Goal: Task Accomplishment & Management: Complete application form

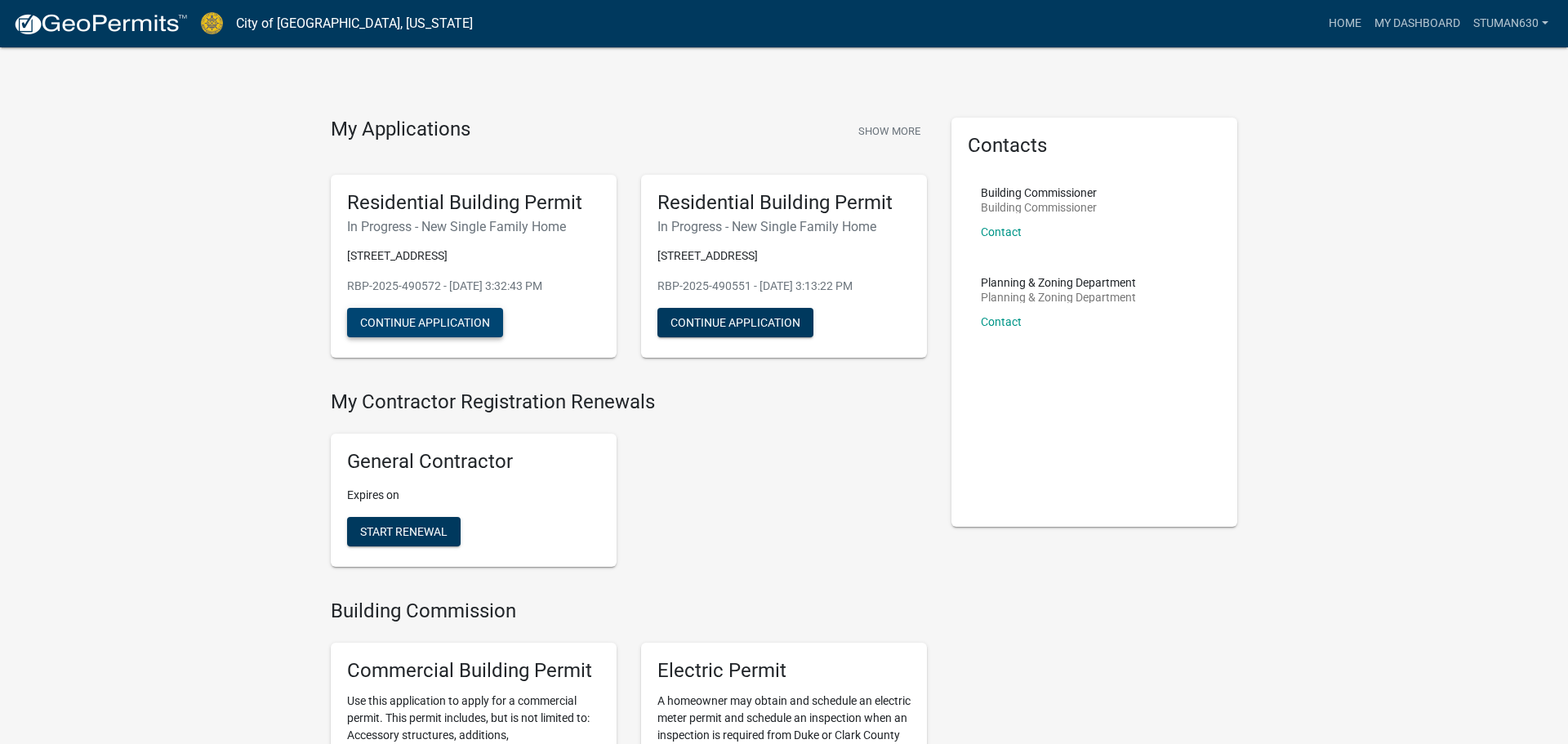
click at [456, 323] on button "Continue Application" at bounding box center [424, 322] width 156 height 30
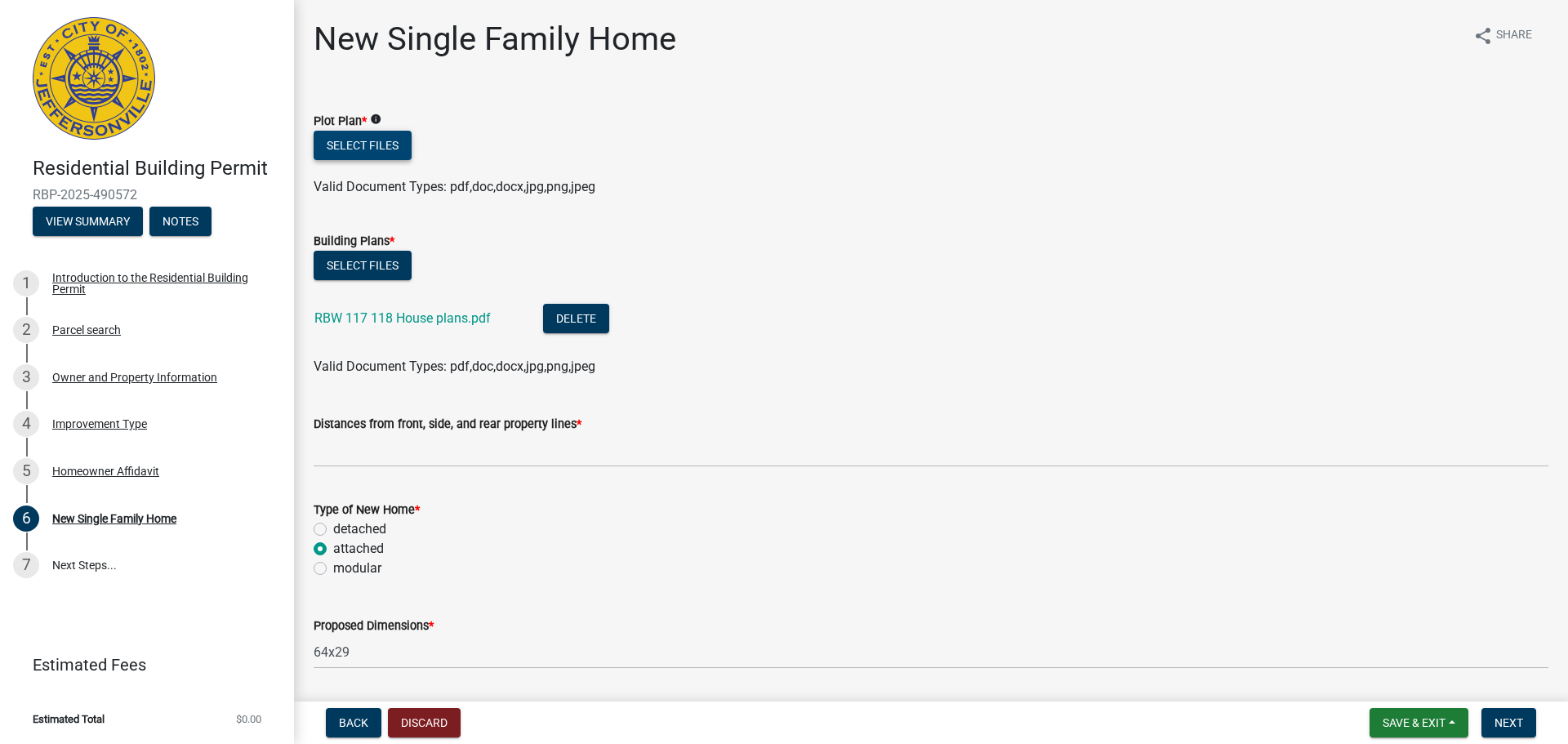
click at [393, 146] on button "Select files" at bounding box center [362, 145] width 98 height 30
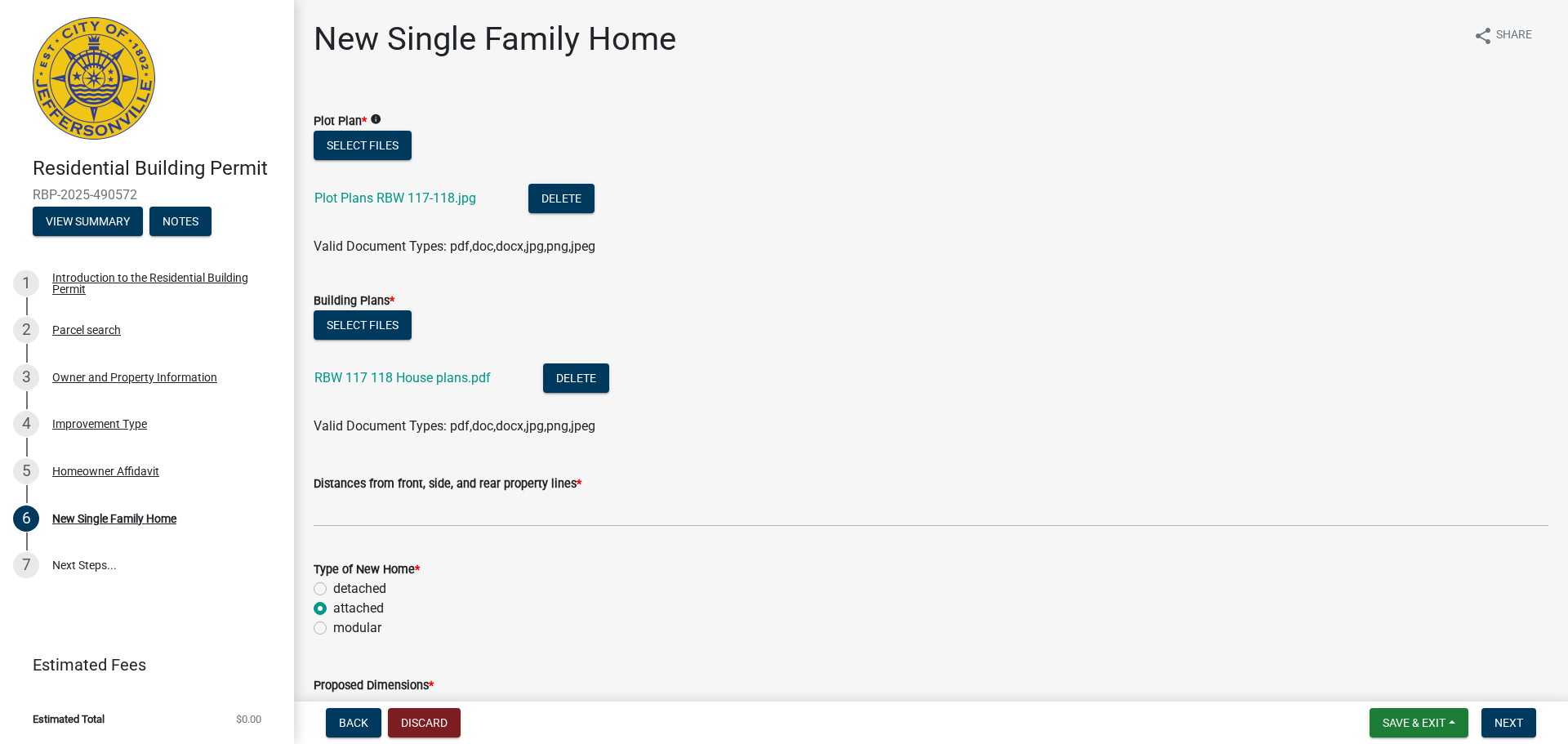
click at [1167, 435] on div "Valid Document Types: pdf,doc,docx,jpg,png,jpeg" at bounding box center [930, 426] width 1259 height 20
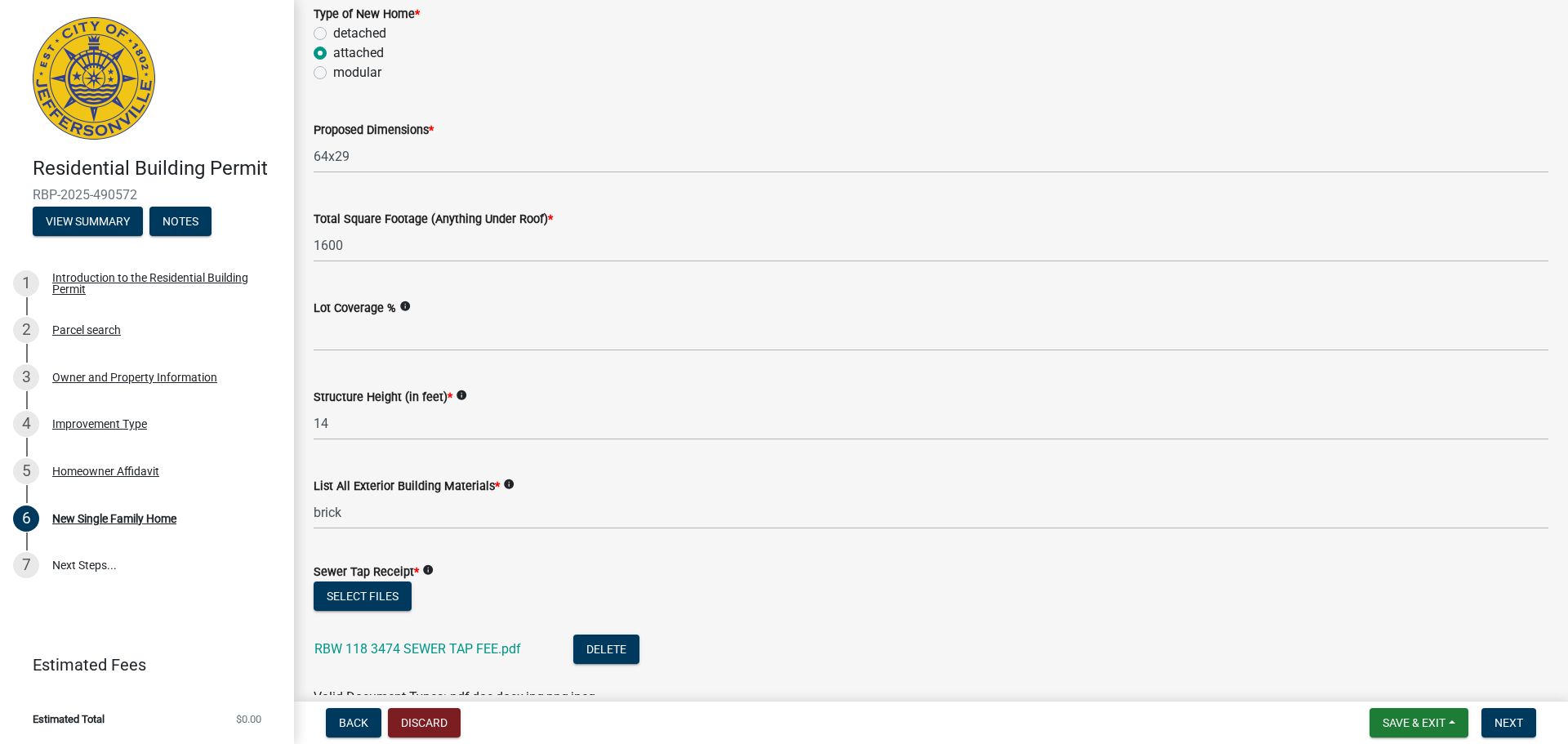
scroll to position [588, 0]
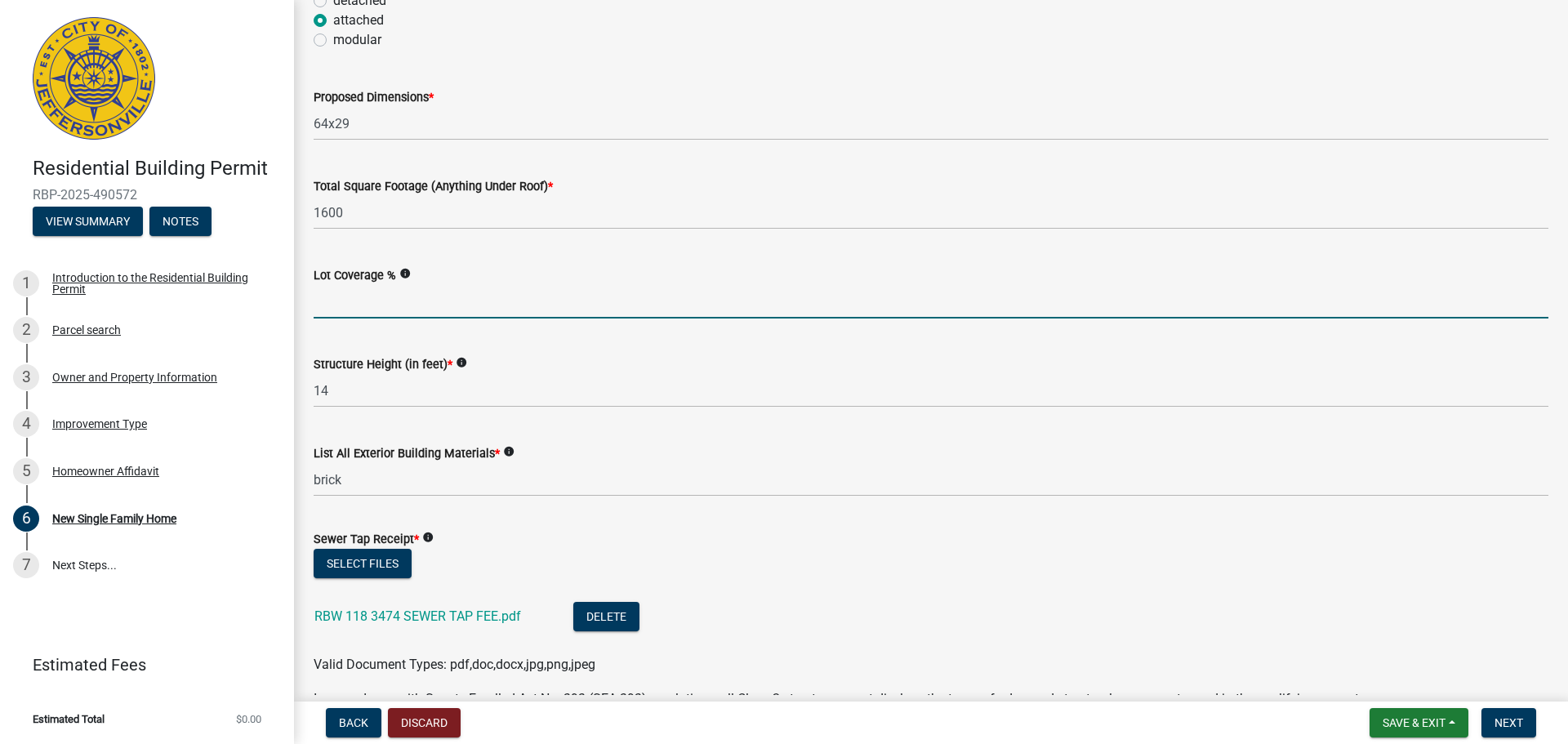
click at [507, 310] on input "Lot Coverage %" at bounding box center [931, 301] width 1235 height 33
type input "70"
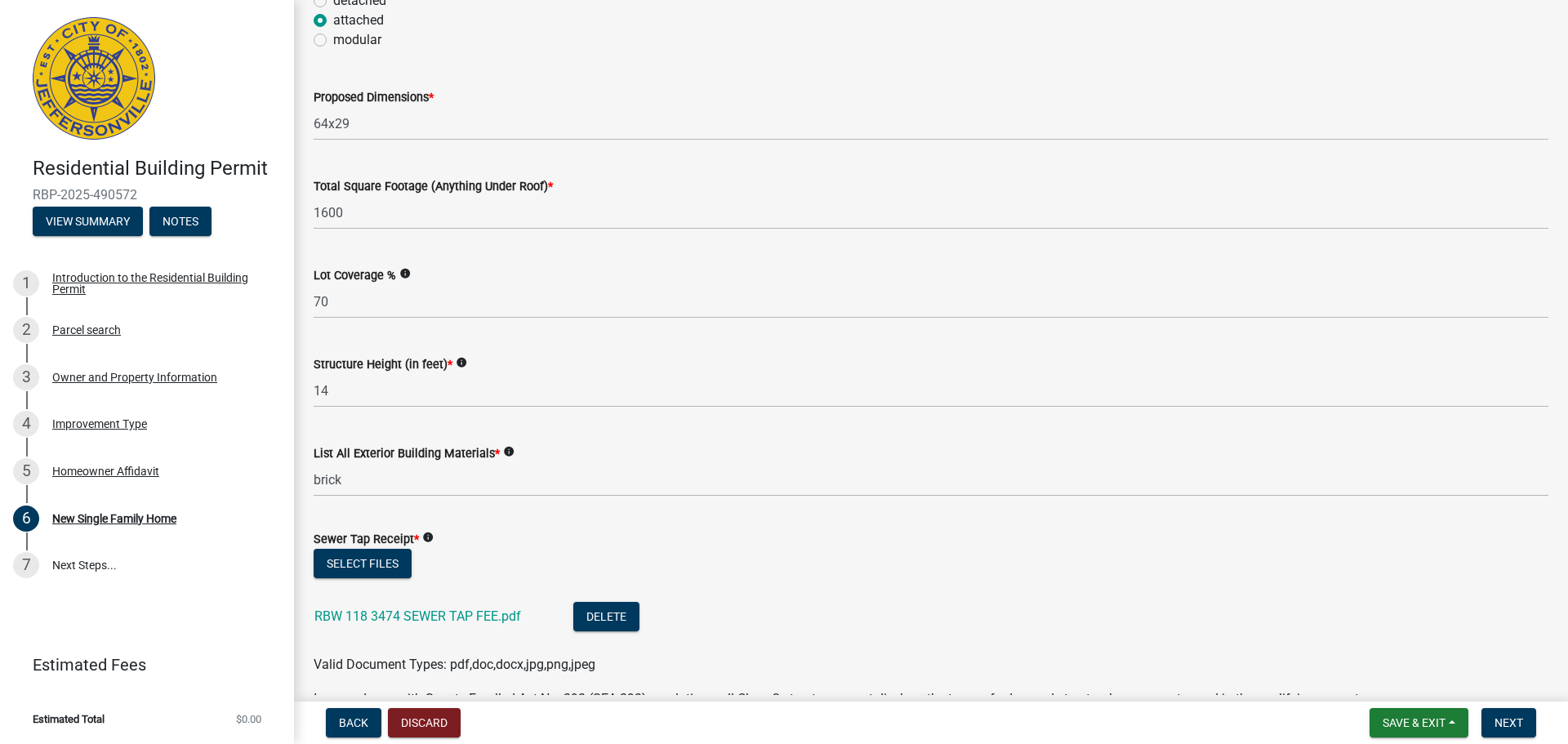
click at [1388, 541] on div "Sewer Tap Receipt * info" at bounding box center [931, 538] width 1235 height 20
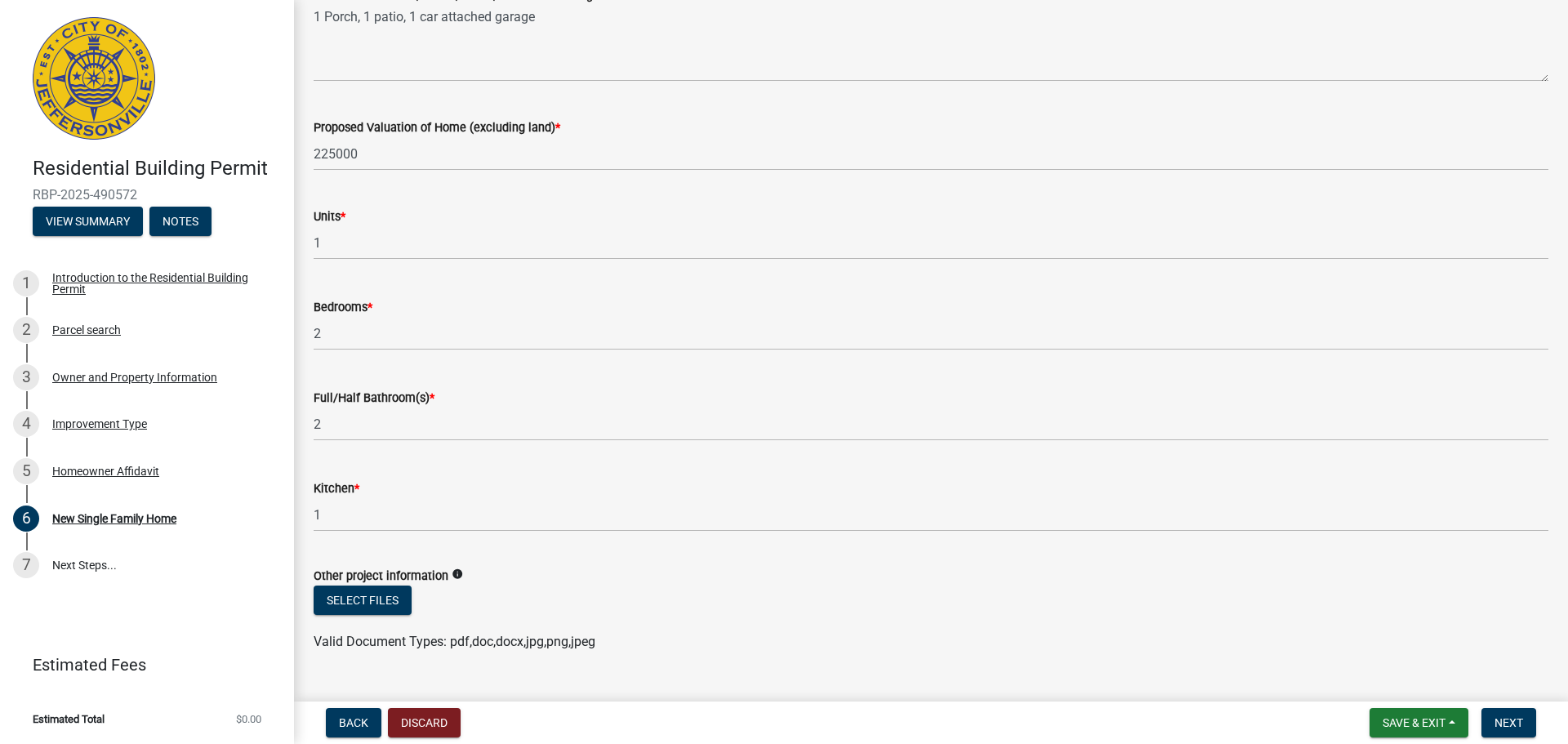
scroll to position [2286, 0]
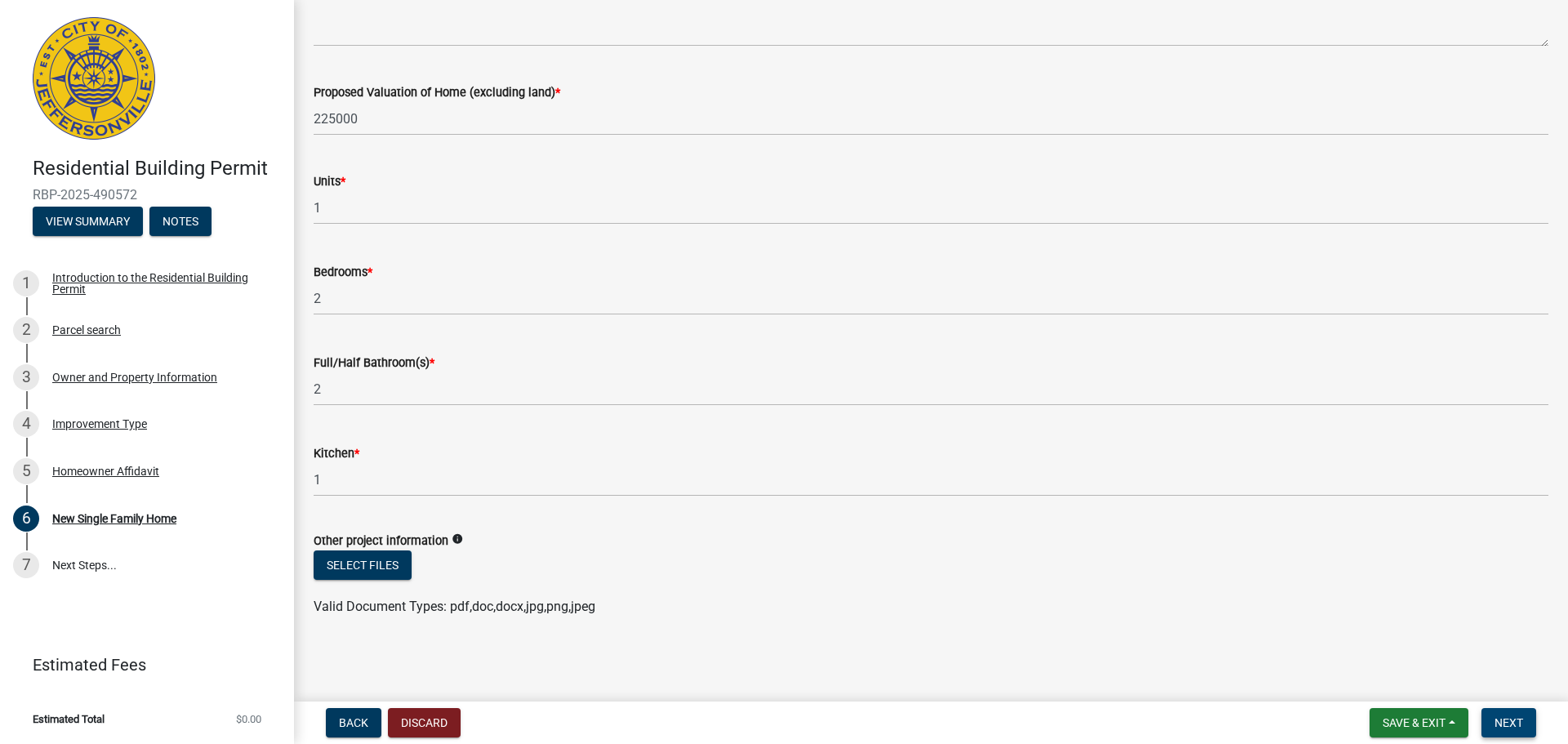
click at [1512, 719] on span "Next" at bounding box center [1508, 722] width 29 height 13
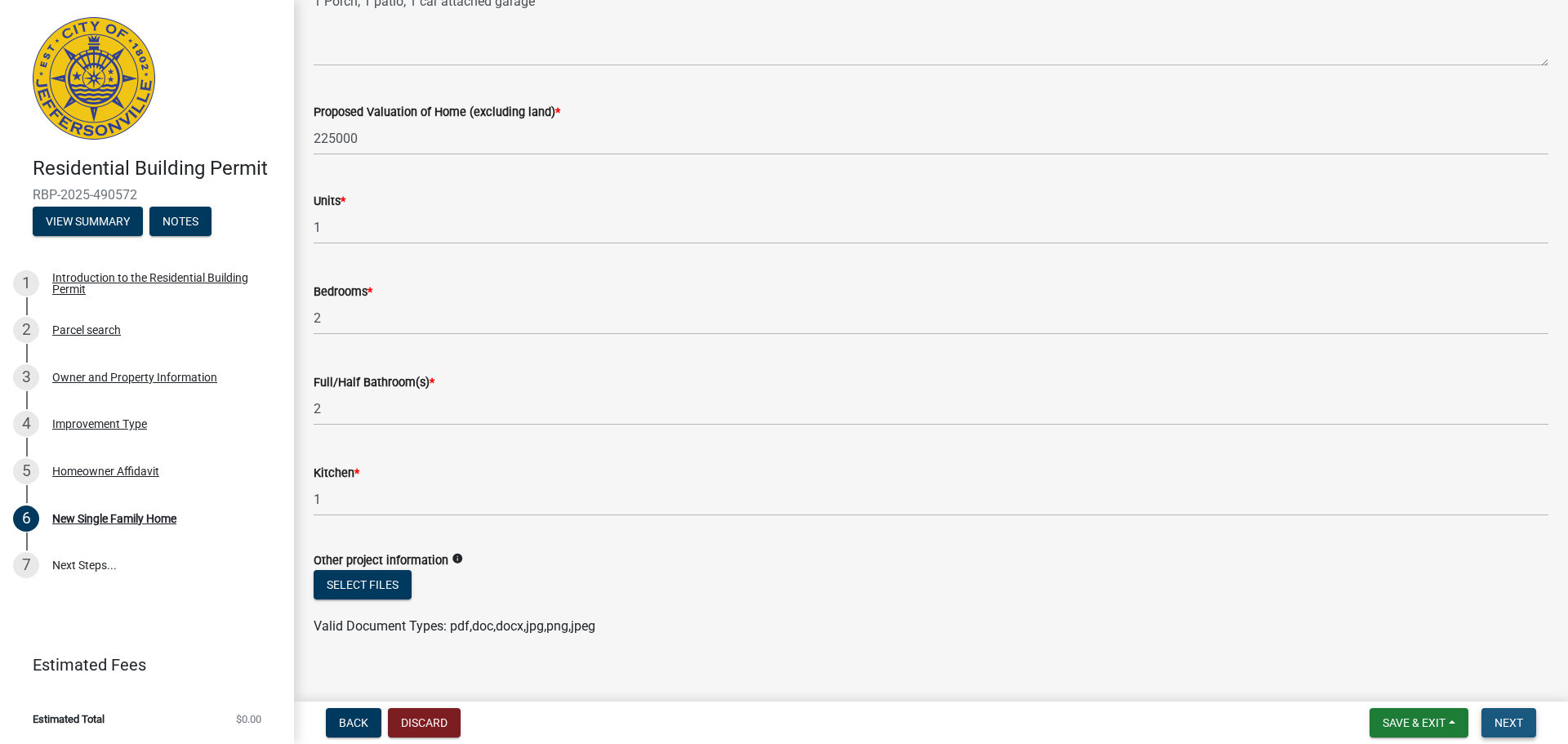
scroll to position [2306, 0]
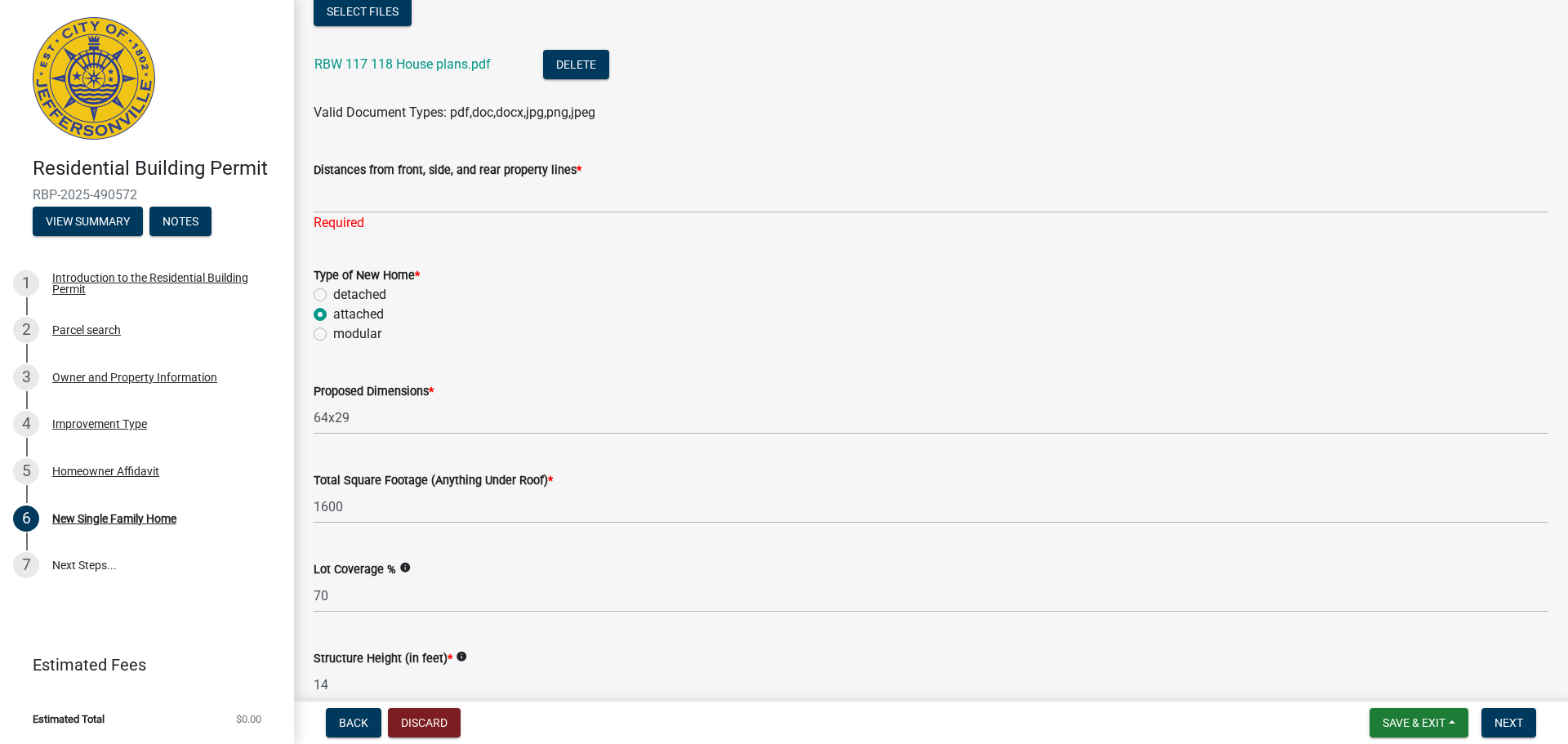
scroll to position [281, 0]
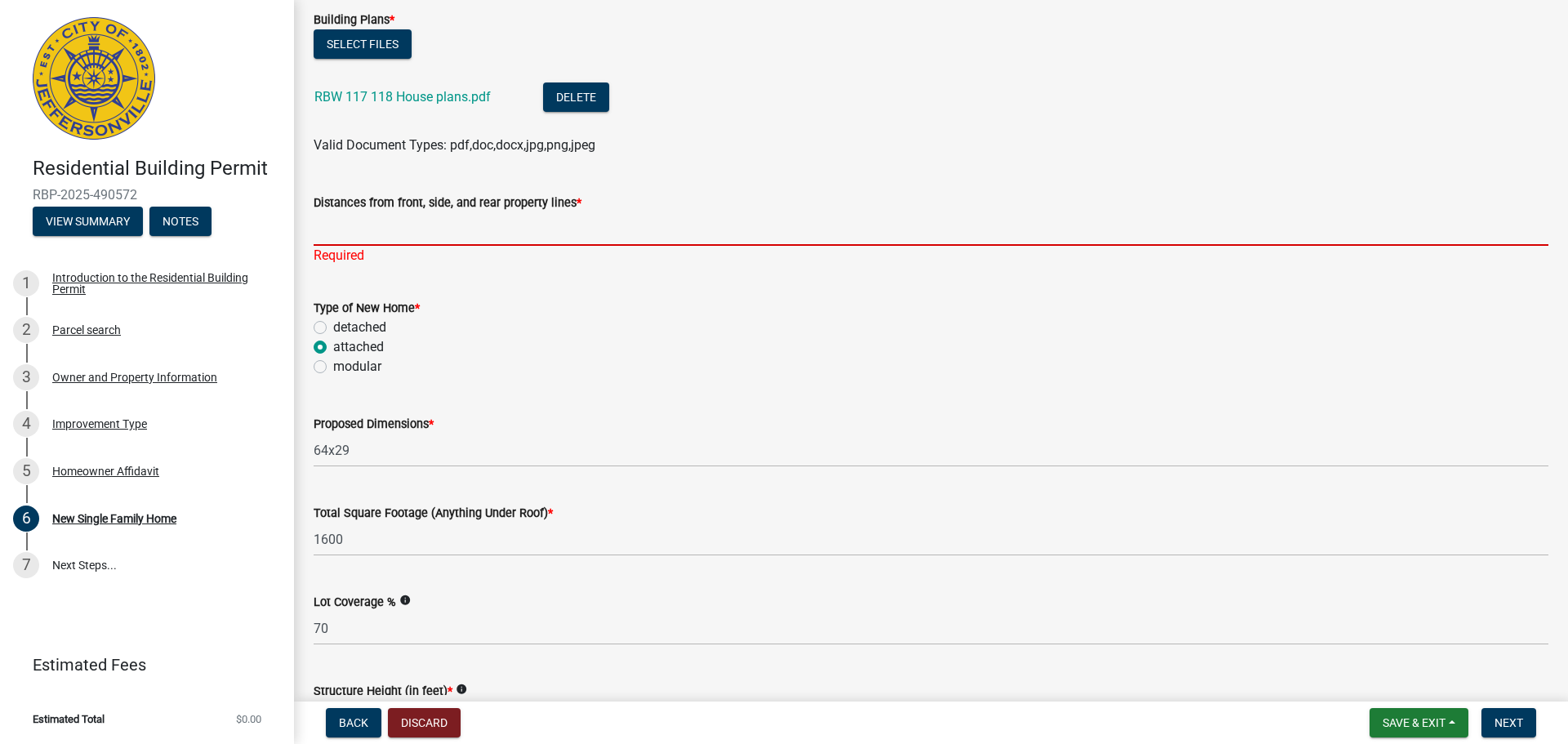
click at [374, 236] on input "Distances from front, side, and rear property lines *" at bounding box center [931, 229] width 1235 height 33
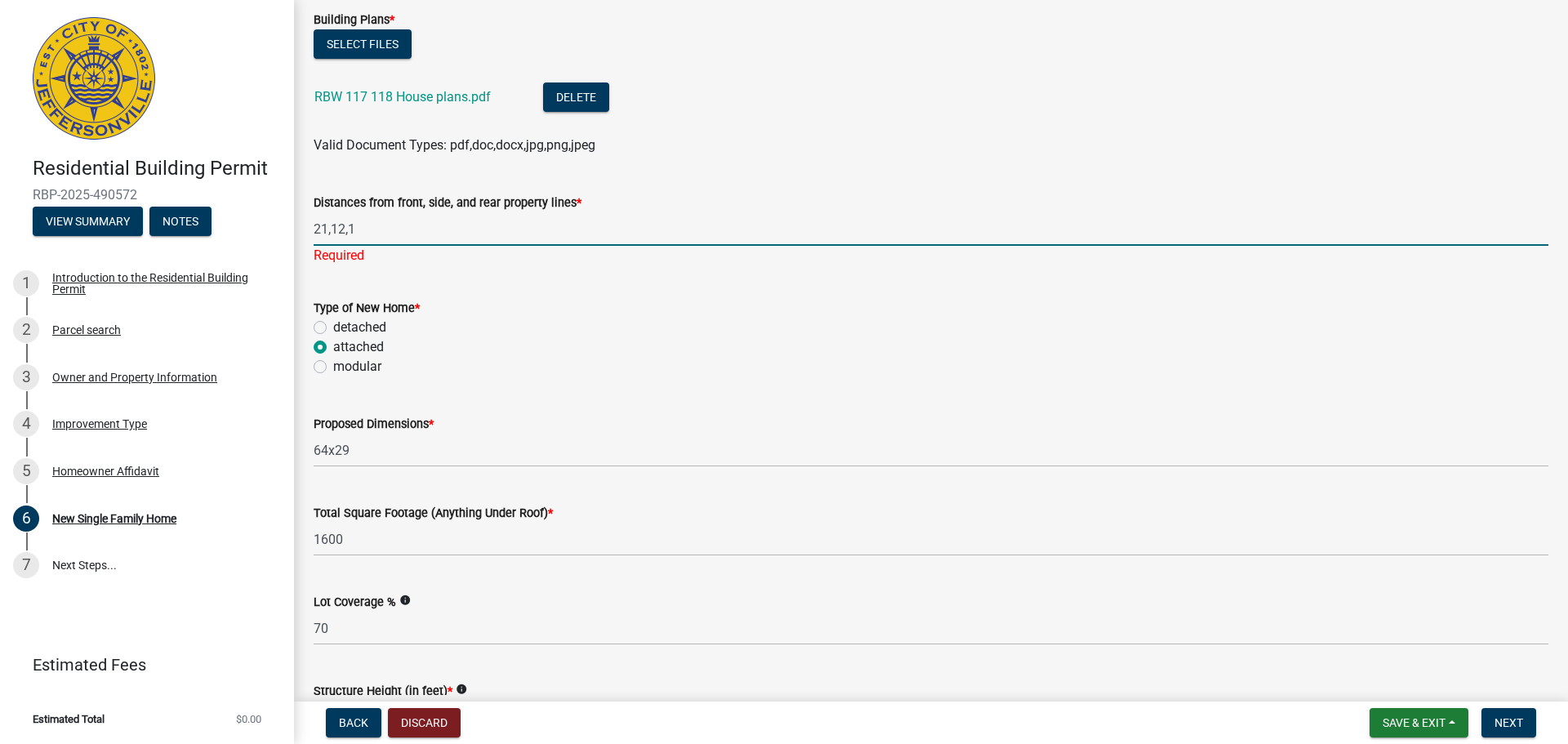
type input "21,12,14"
click at [1512, 725] on span "Next" at bounding box center [1508, 722] width 29 height 13
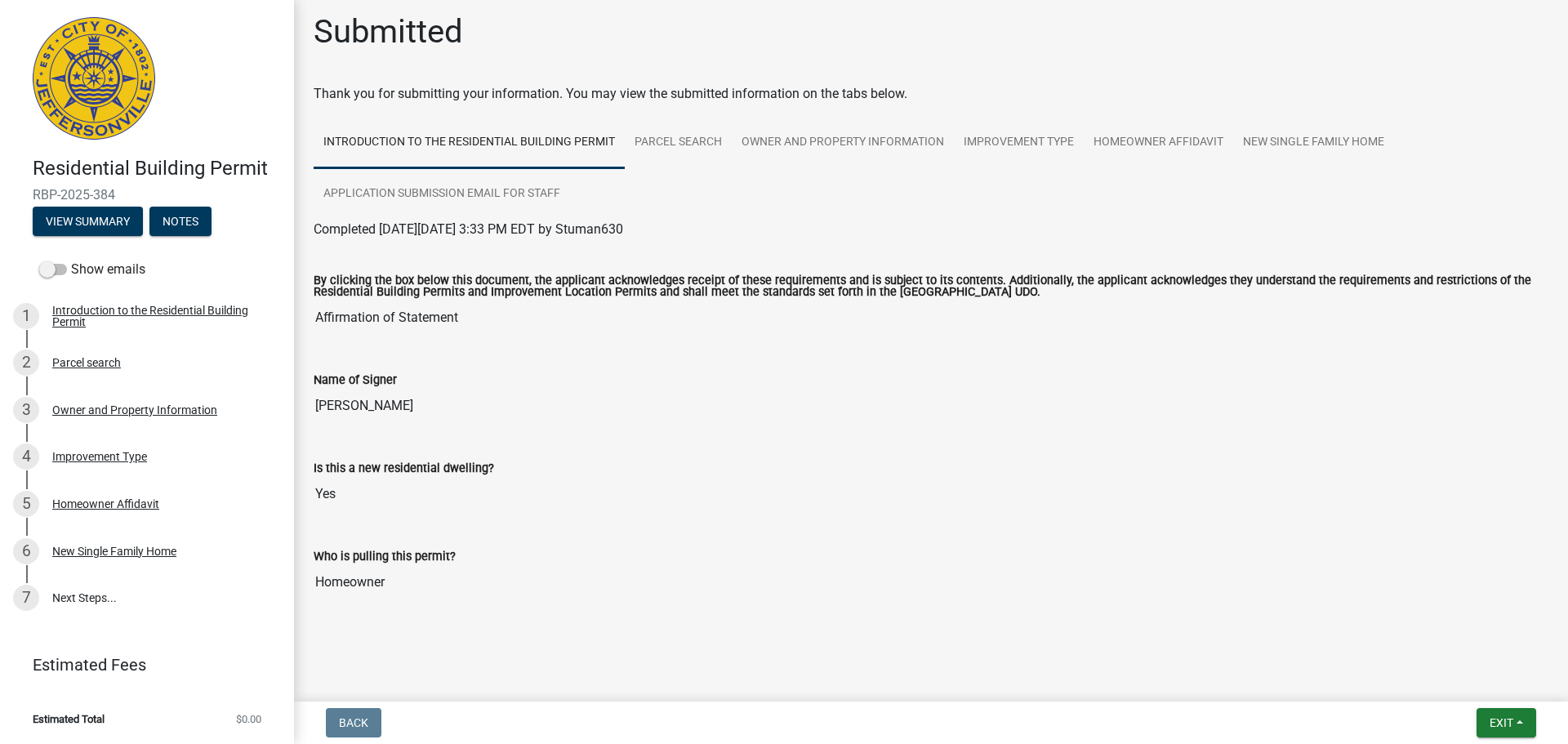
scroll to position [0, 0]
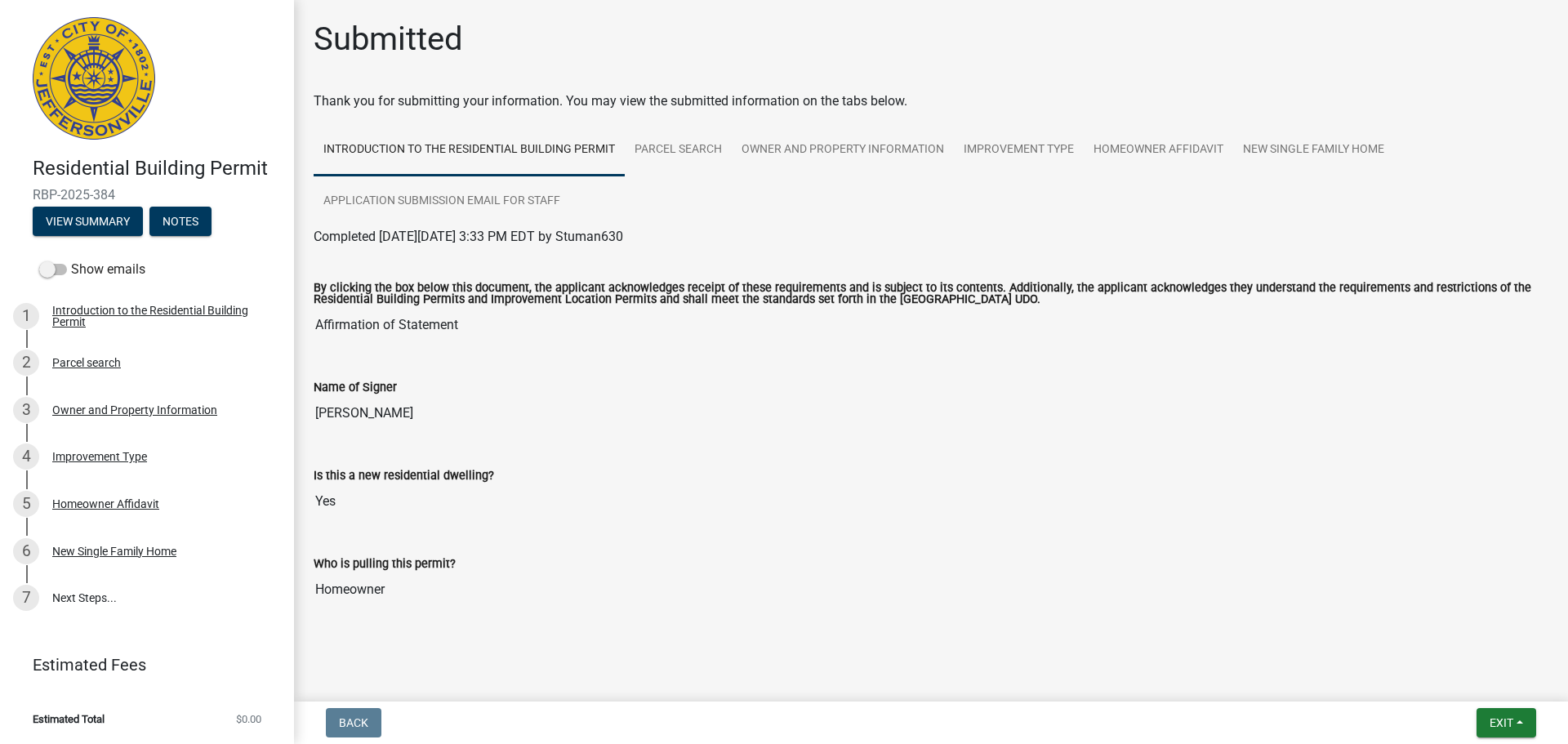
click at [94, 104] on img at bounding box center [94, 78] width 122 height 122
click at [105, 224] on button "View Summary" at bounding box center [88, 221] width 111 height 30
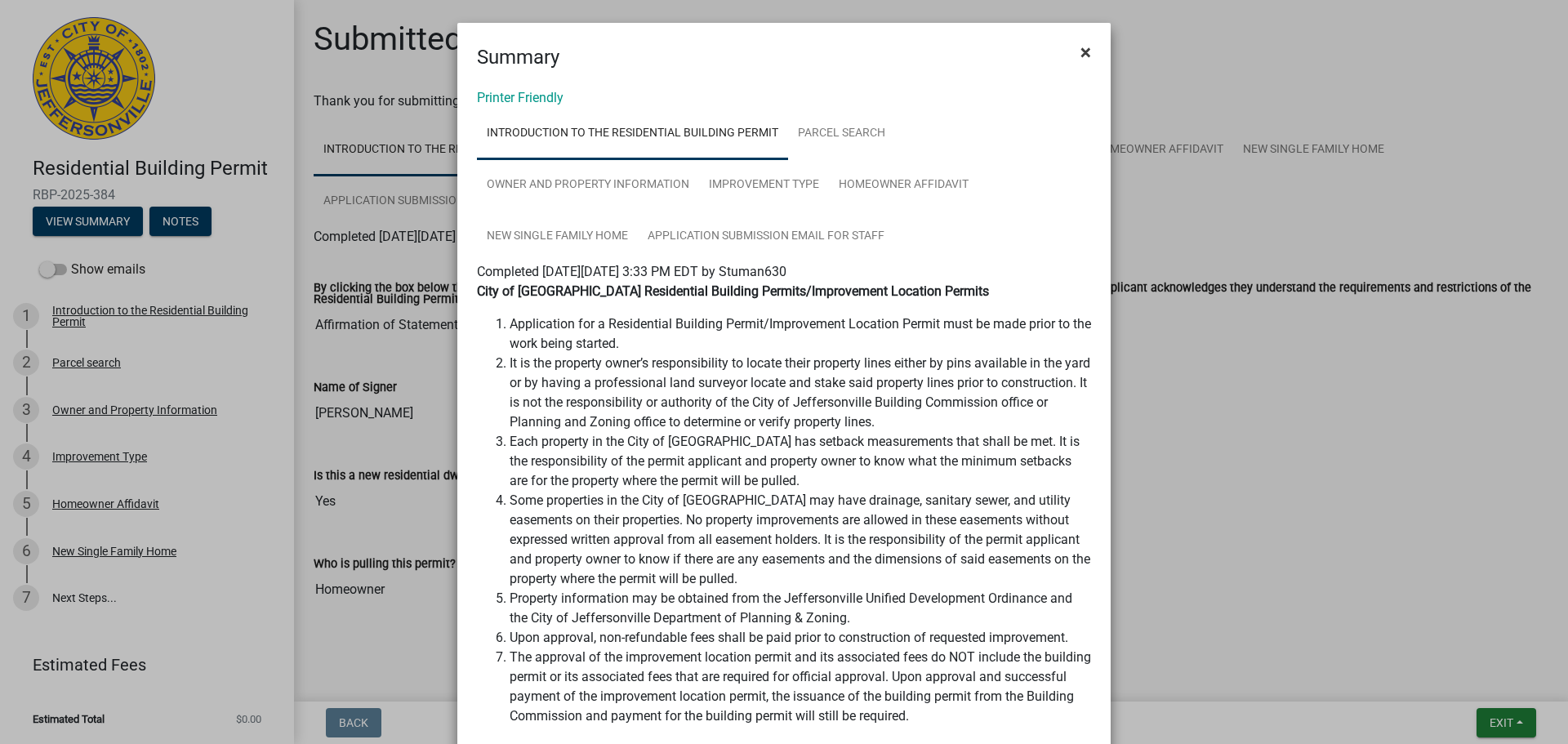
click at [1089, 52] on span "×" at bounding box center [1086, 52] width 10 height 23
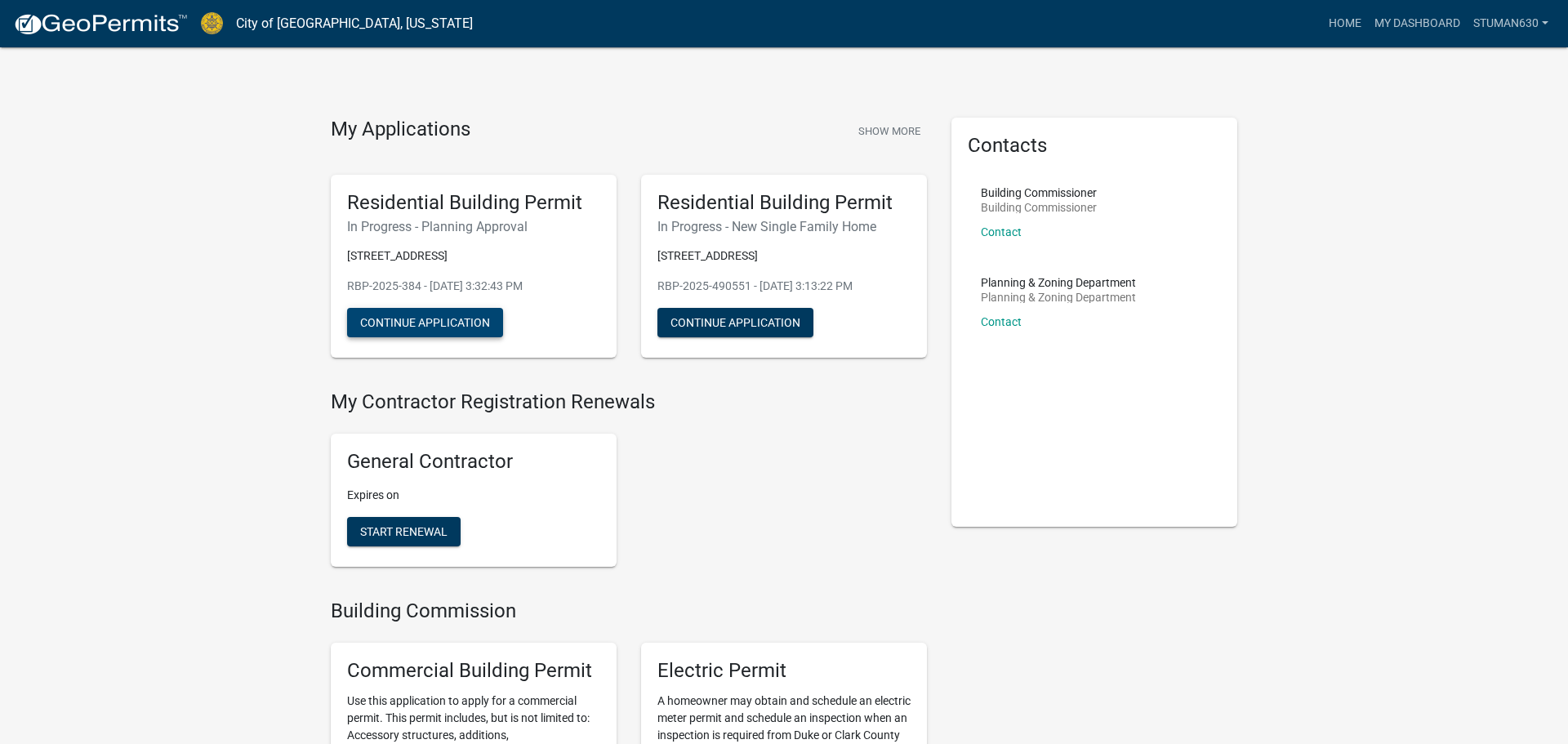
click at [442, 325] on button "Continue Application" at bounding box center [424, 322] width 156 height 30
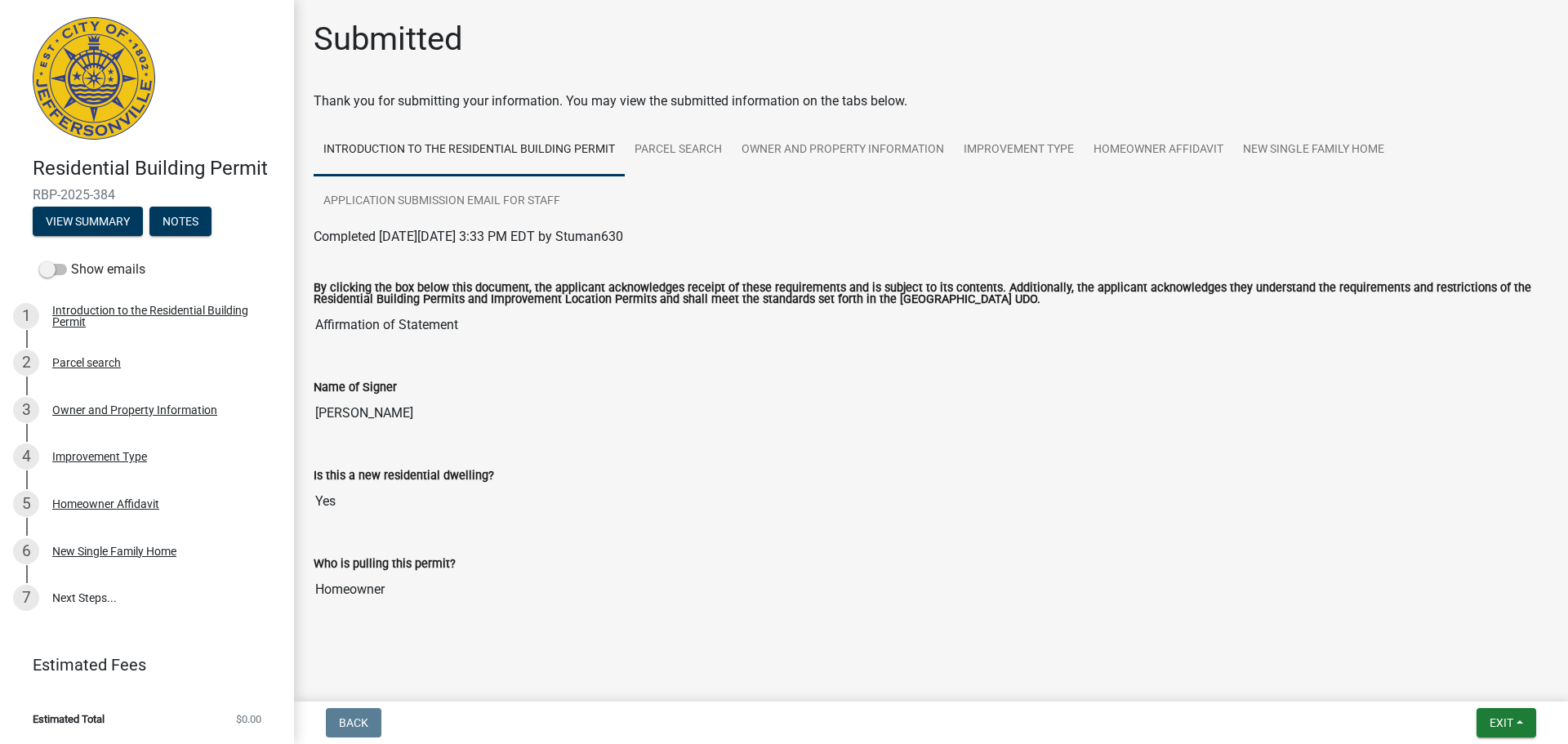
click at [1159, 503] on input "Yes" at bounding box center [931, 501] width 1235 height 32
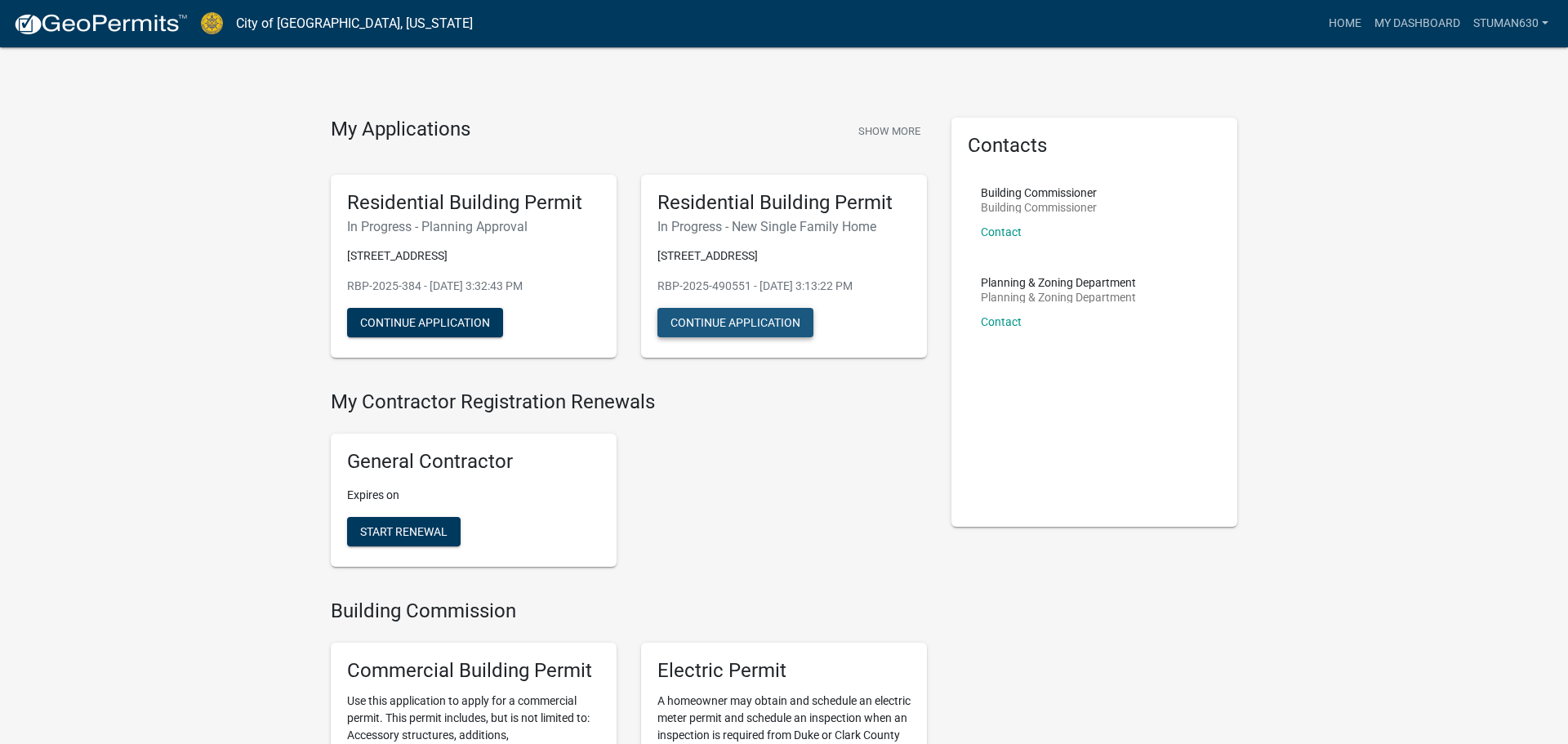
click at [748, 321] on button "Continue Application" at bounding box center [735, 322] width 156 height 30
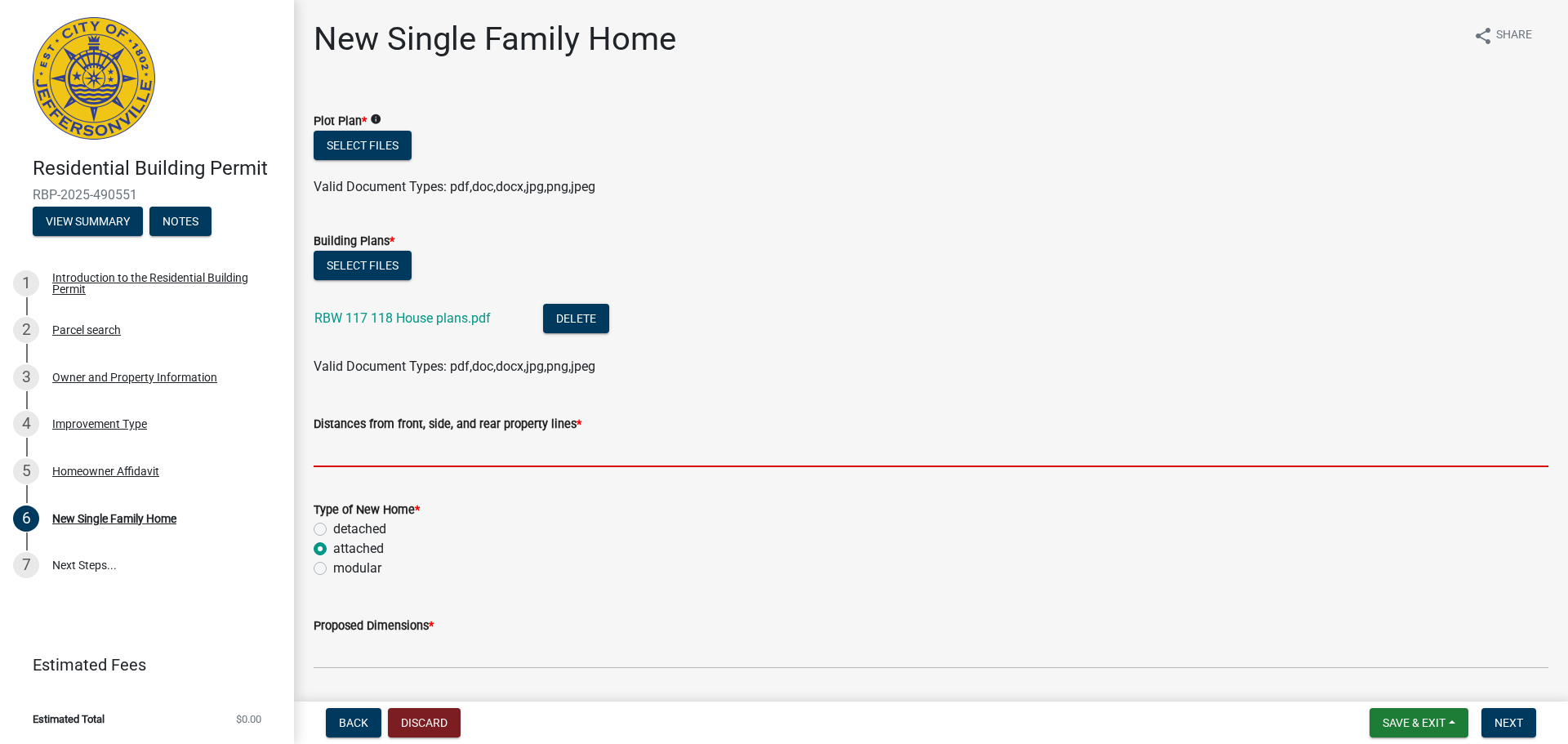
click at [479, 450] on input "Distances from front, side, and rear property lines *" at bounding box center [931, 450] width 1235 height 33
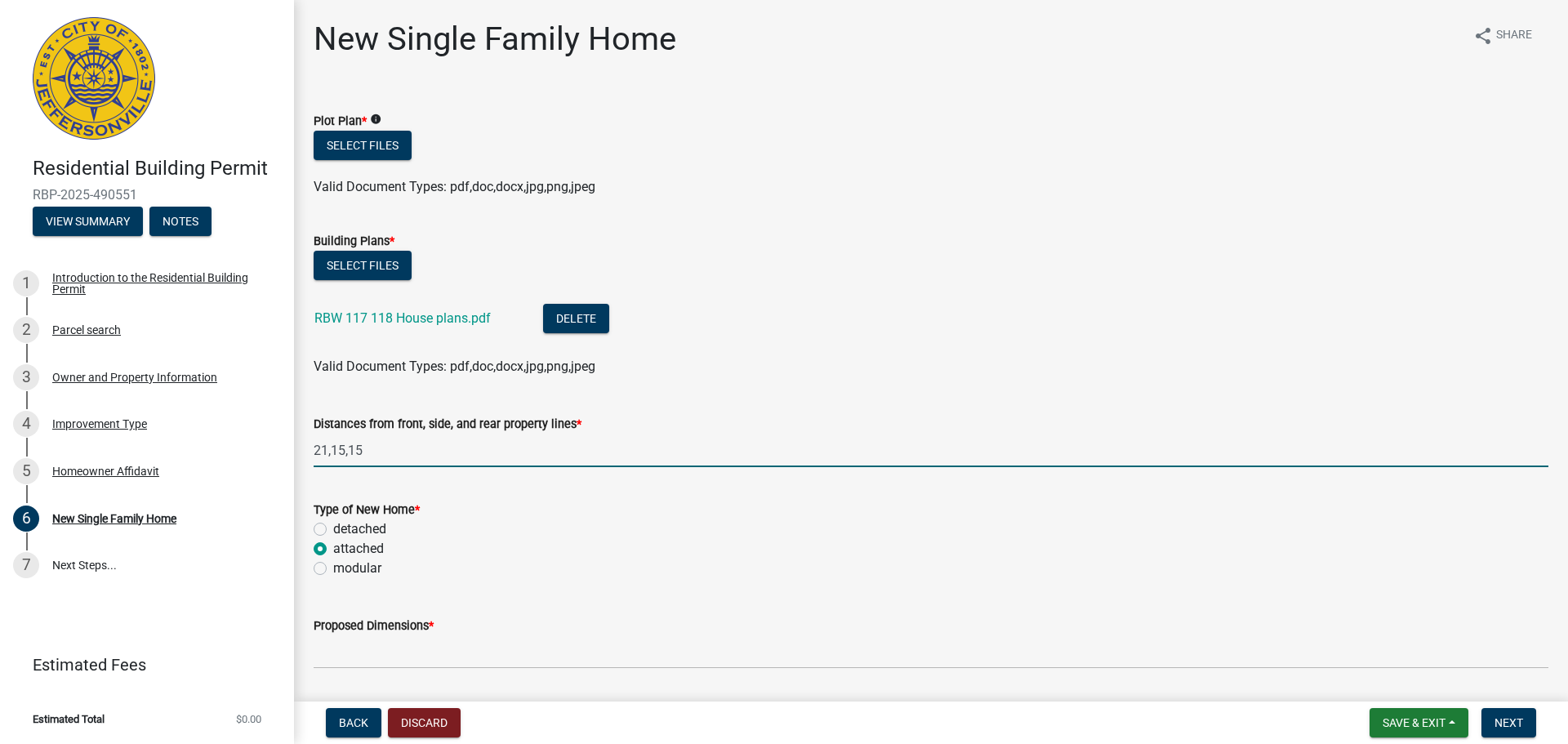
click at [344, 452] on input "21,15,15" at bounding box center [931, 450] width 1235 height 33
type input "21,12,15"
click at [390, 148] on button "Select files" at bounding box center [362, 145] width 98 height 30
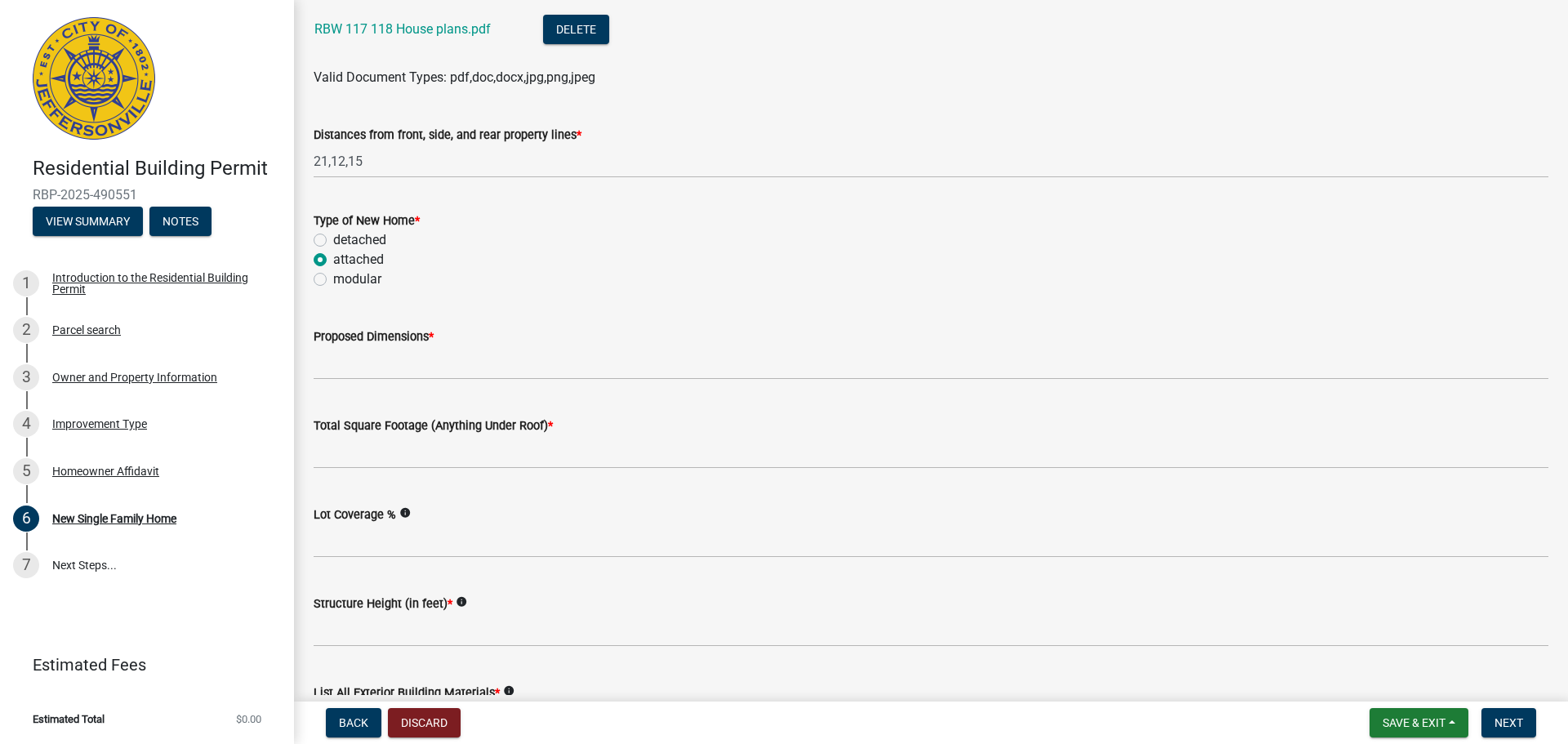
scroll to position [360, 0]
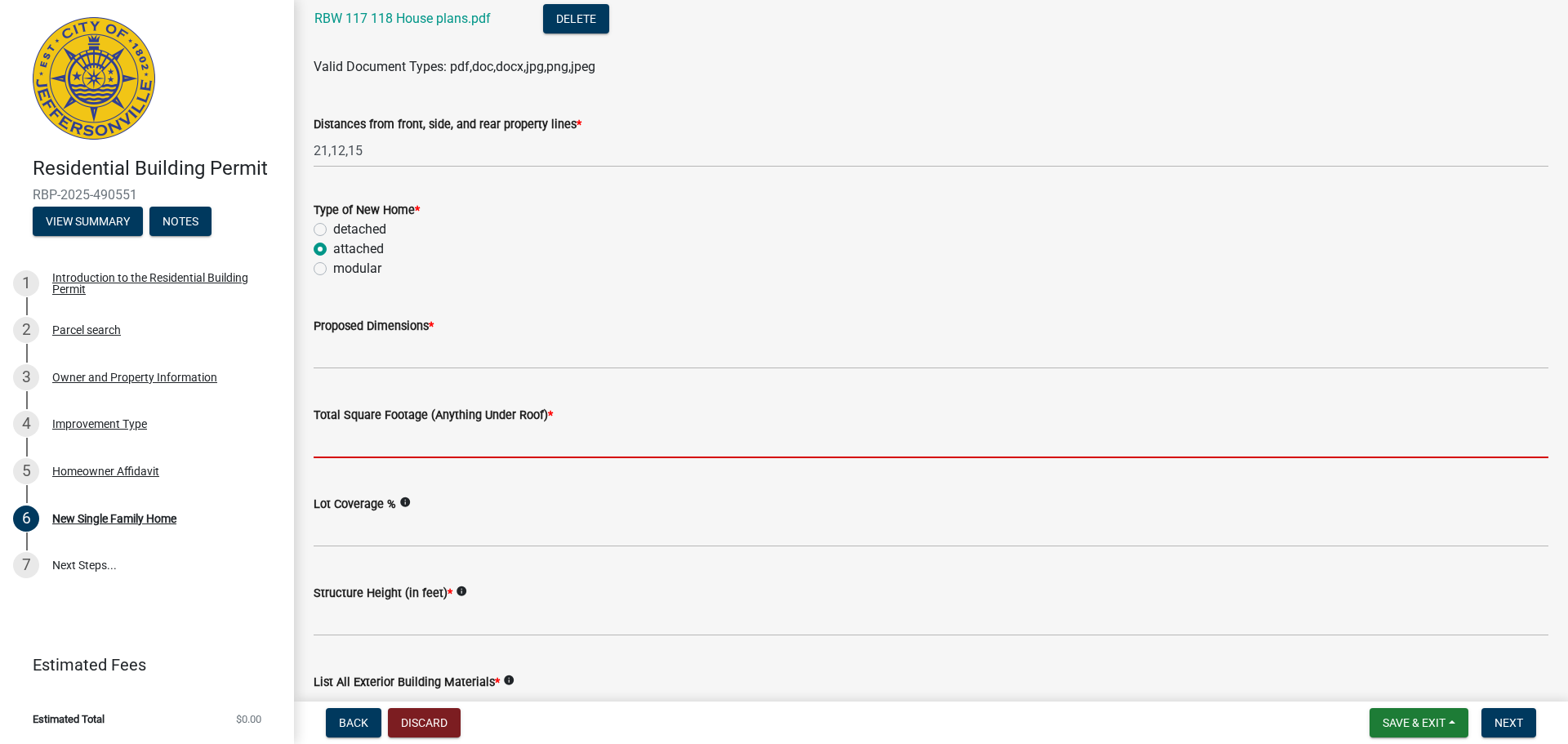
click at [486, 435] on input "Total Square Footage (Anything Under Roof) *" at bounding box center [931, 440] width 1235 height 33
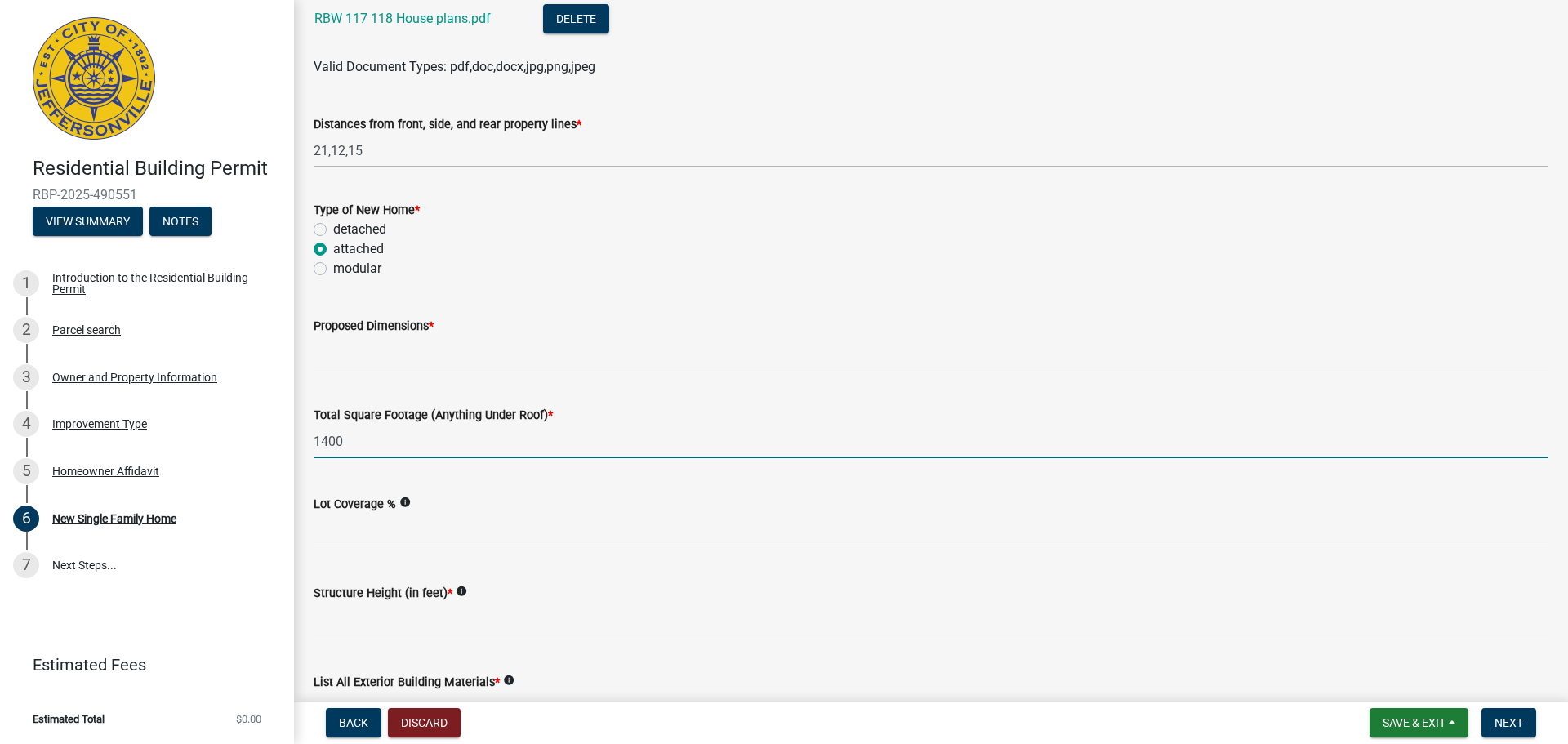
type input "1400"
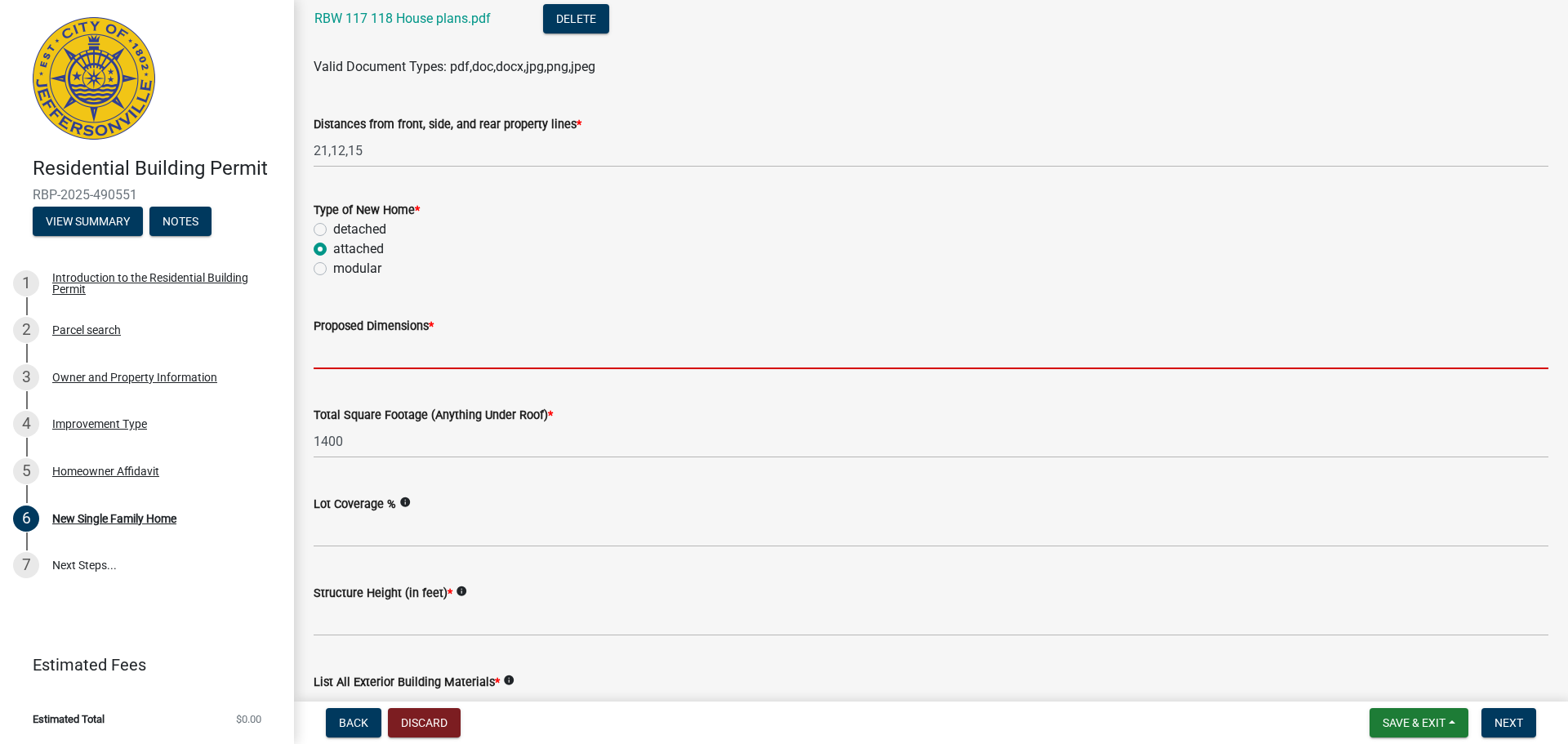
click at [473, 355] on input "Proposed Dimensions *" at bounding box center [931, 352] width 1235 height 33
type input "64x29"
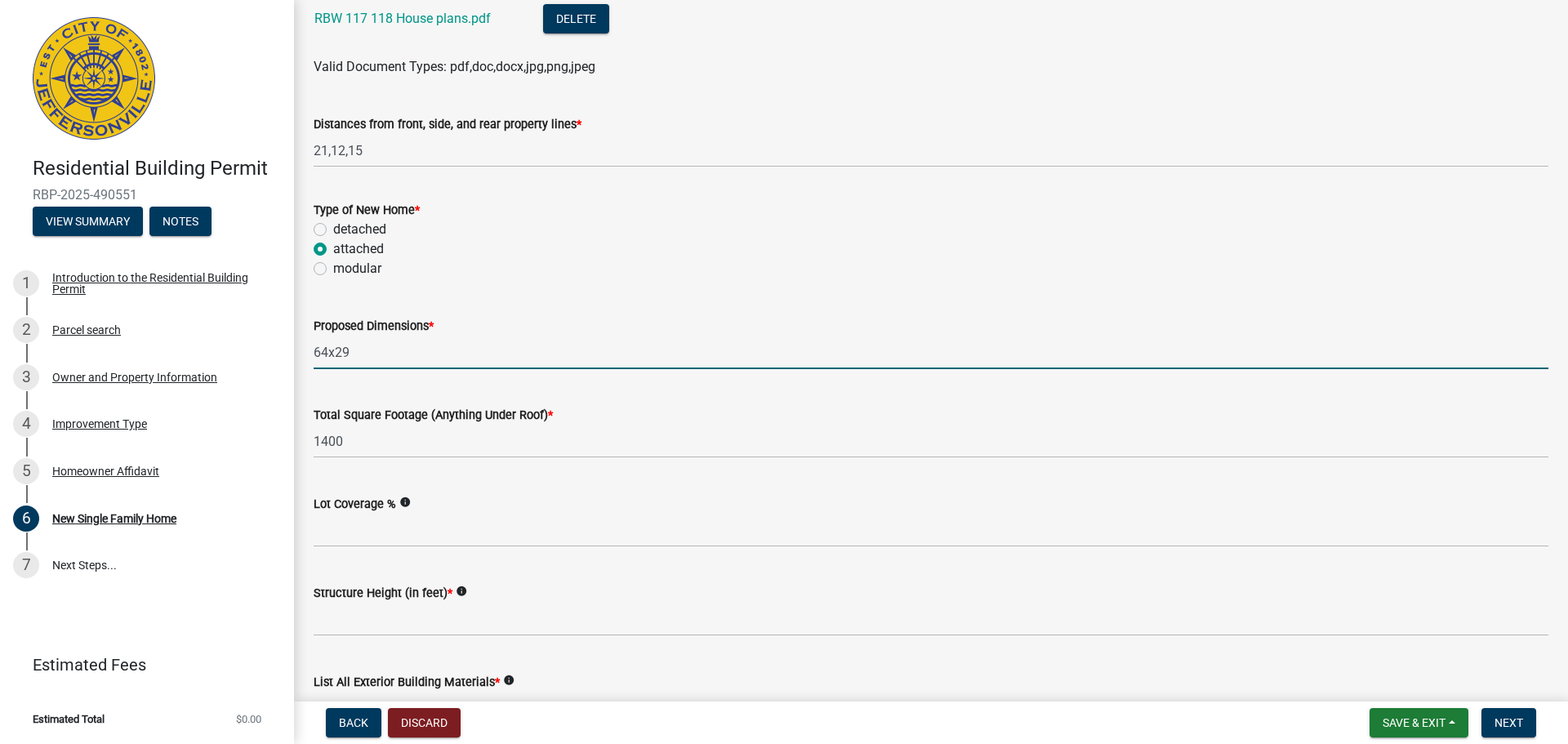
click at [974, 423] on div "Total Square Footage (Anything Under Roof) *" at bounding box center [931, 414] width 1235 height 20
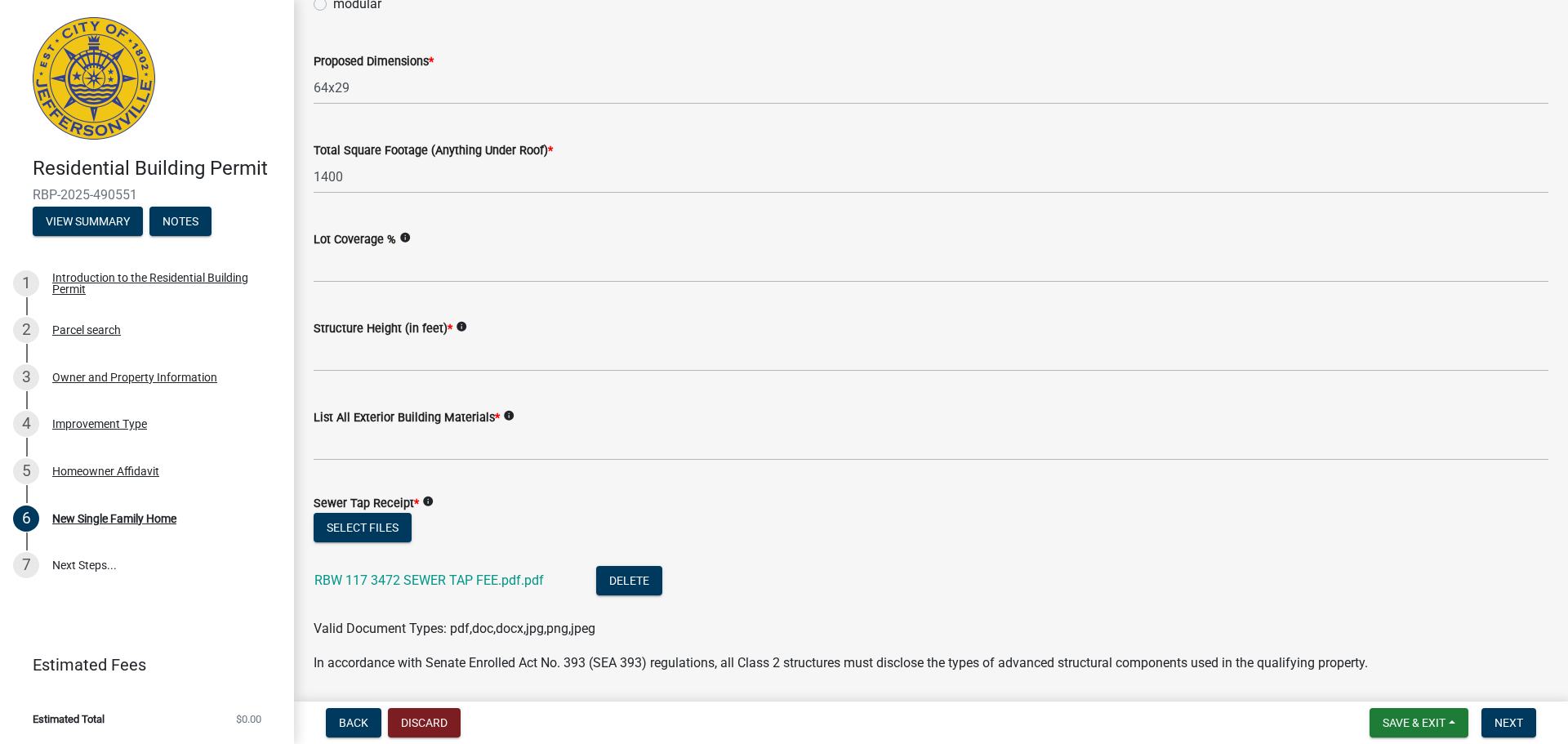
scroll to position [653, 0]
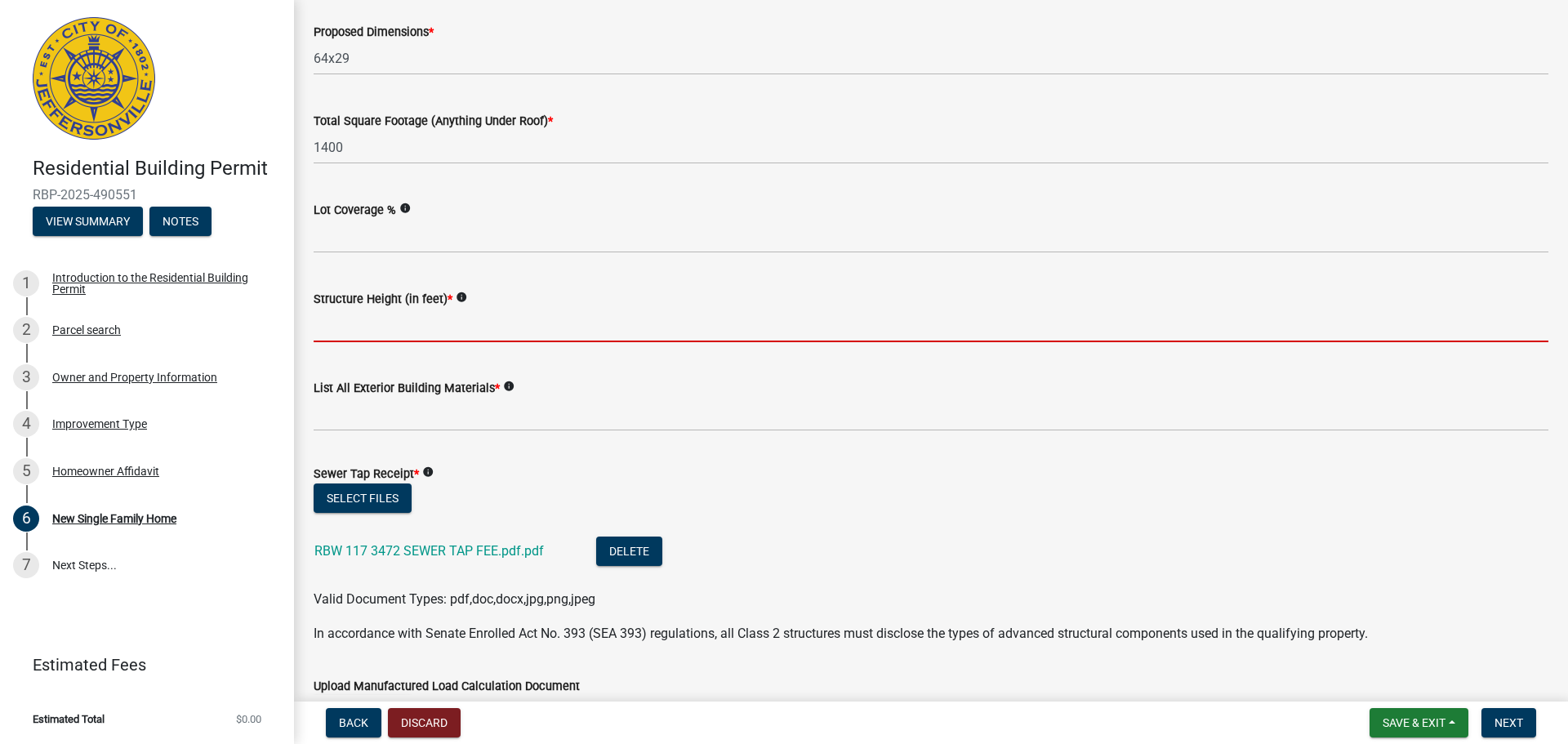
click at [622, 335] on input "Structure Height (in feet) *" at bounding box center [931, 325] width 1235 height 33
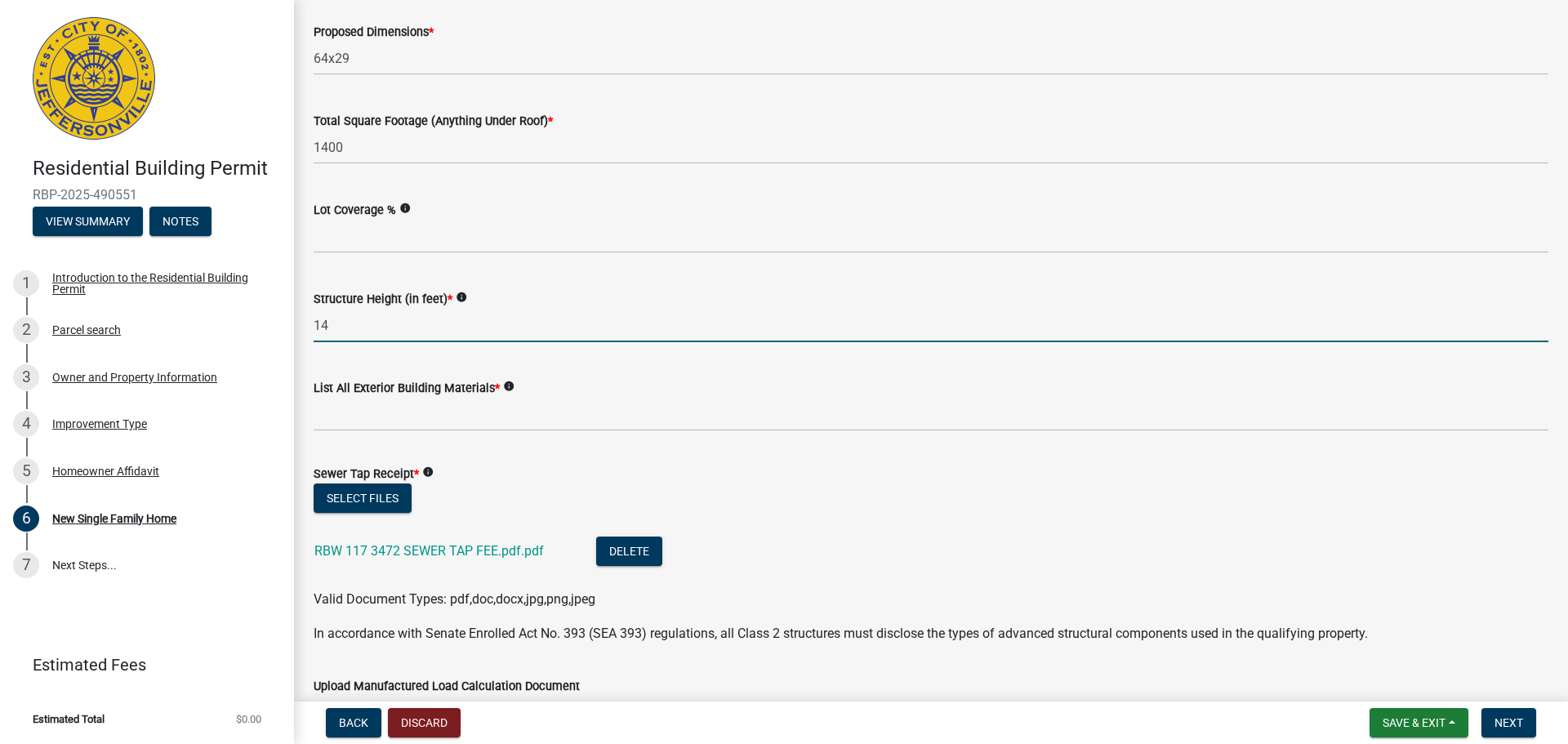
type input "14"
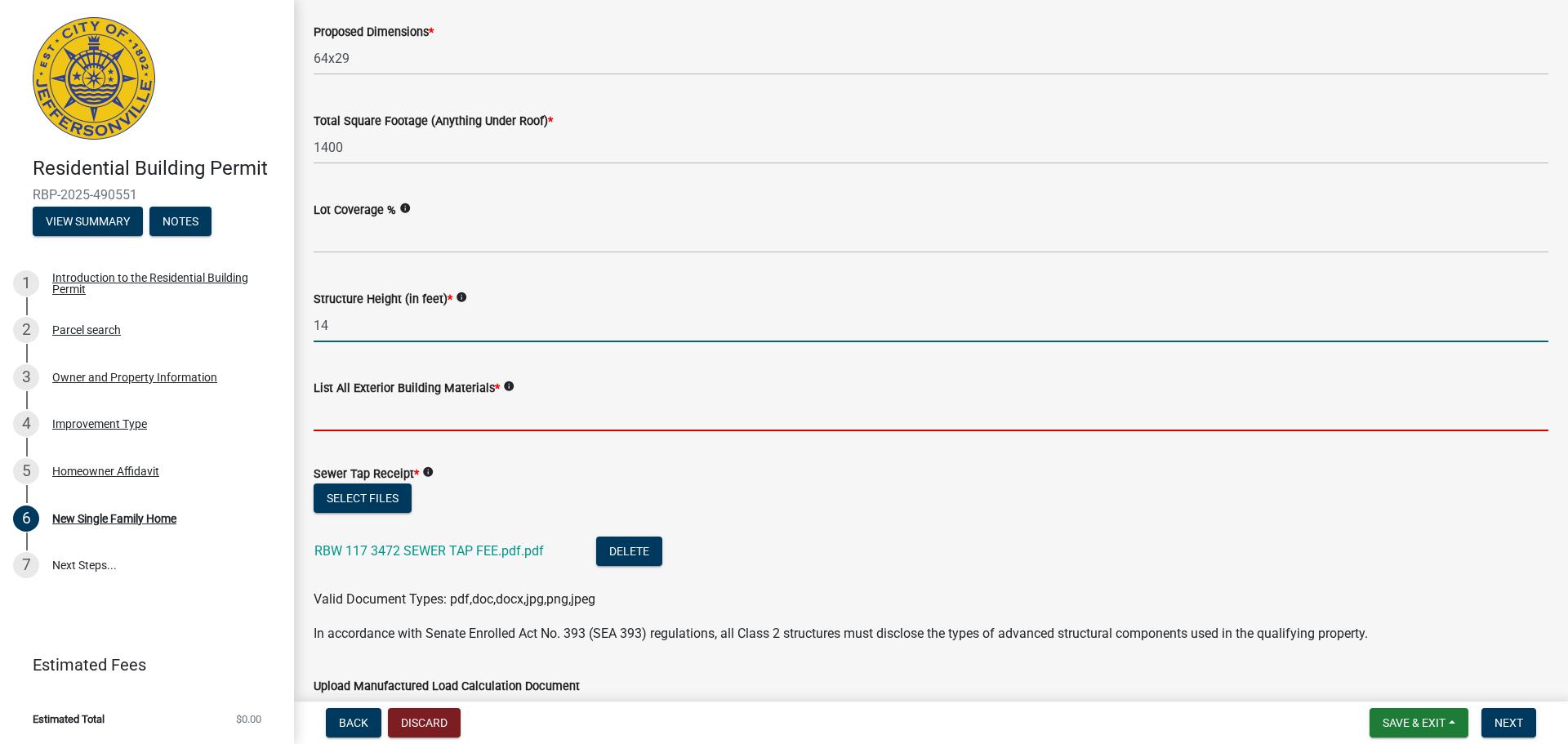
click at [609, 413] on input "List All Exterior Building Materials *" at bounding box center [931, 414] width 1235 height 33
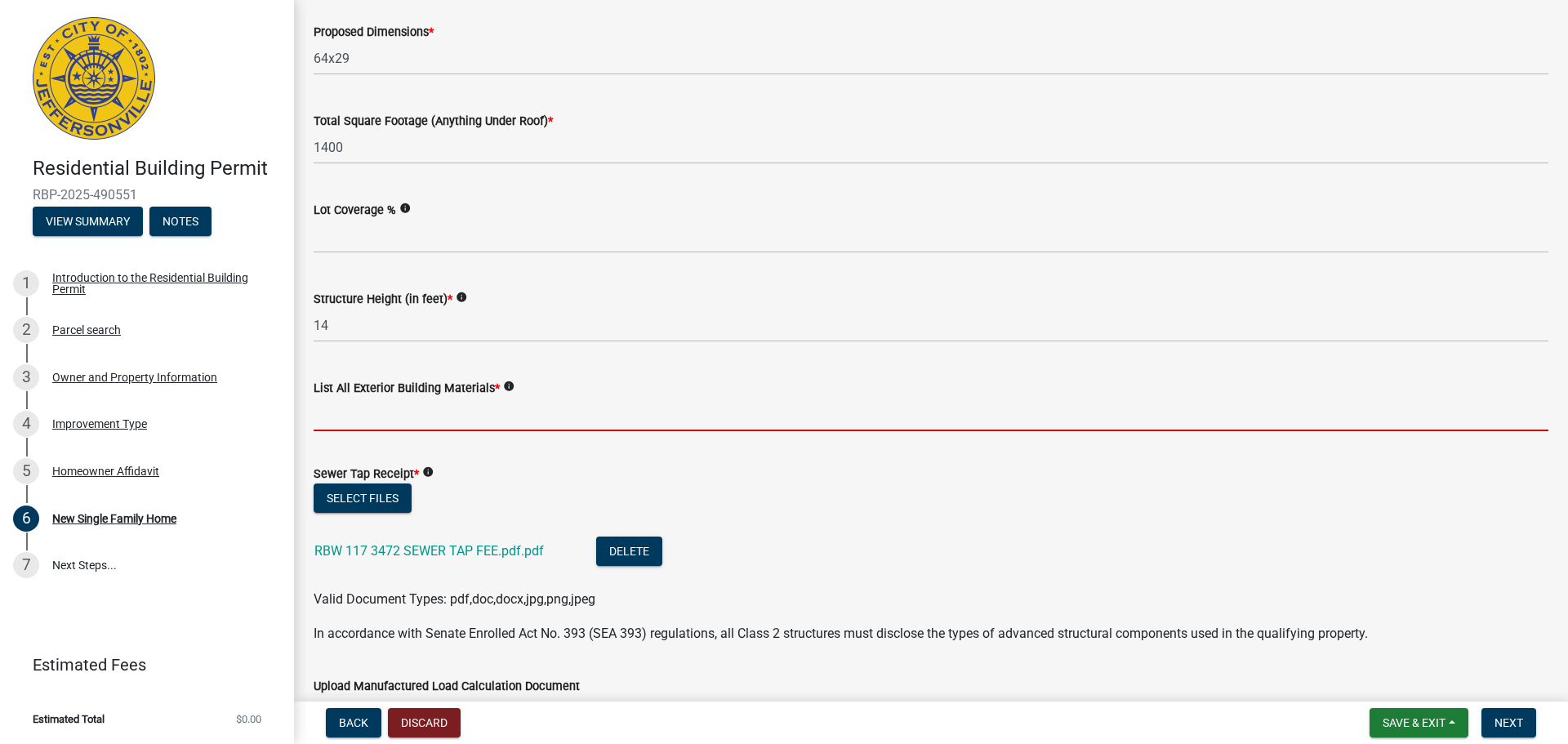
type input "brick"
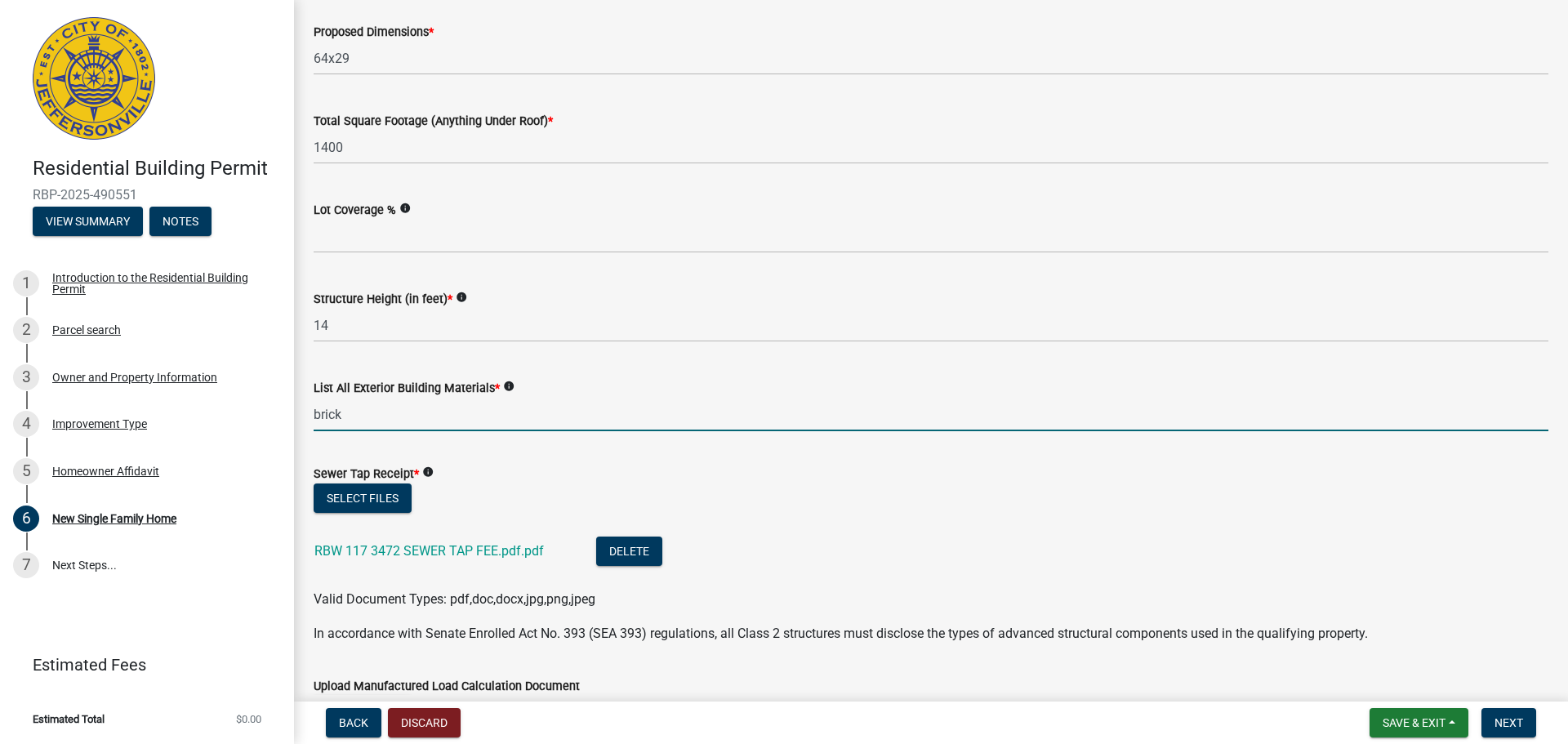
click at [913, 514] on div "Select files" at bounding box center [931, 500] width 1235 height 33
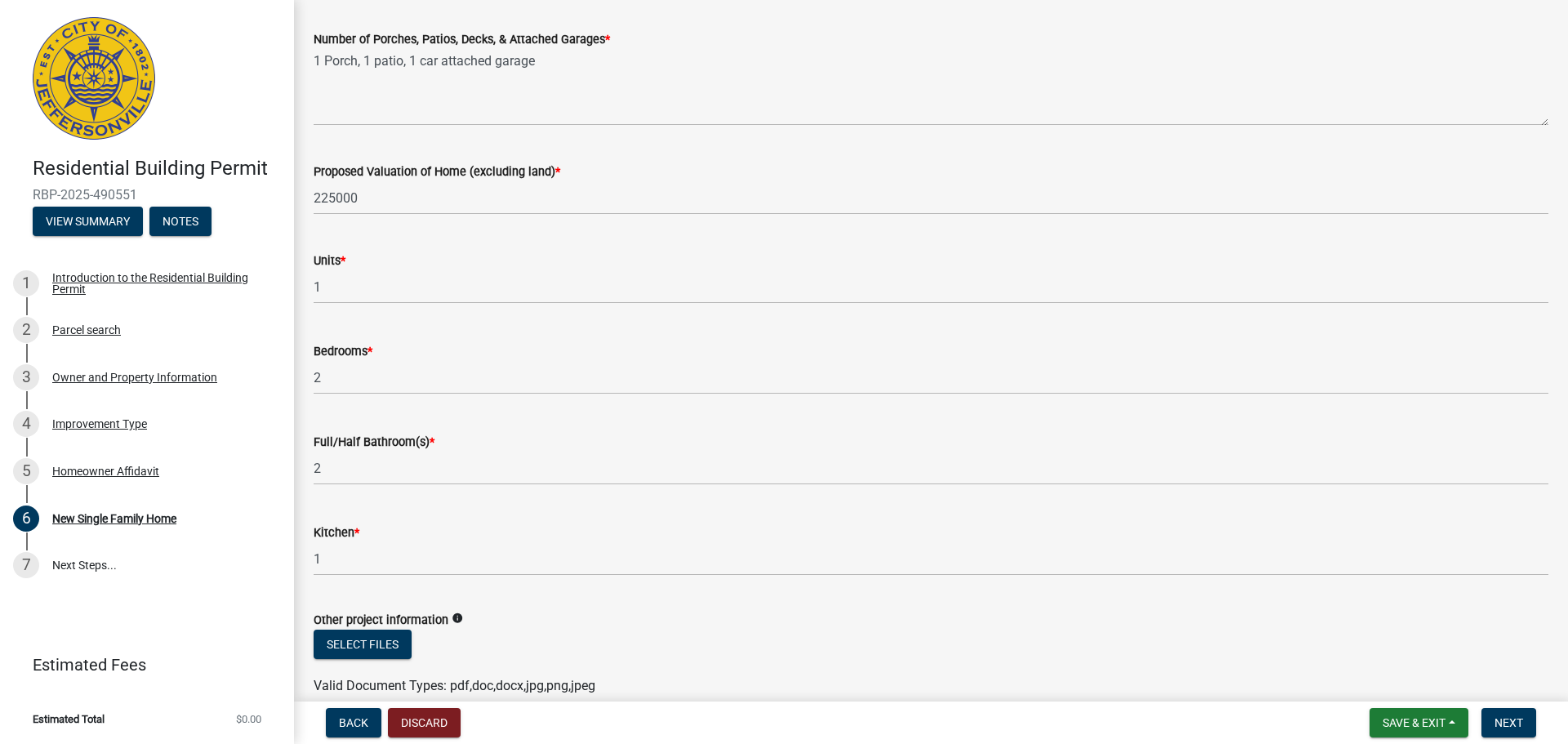
scroll to position [2286, 0]
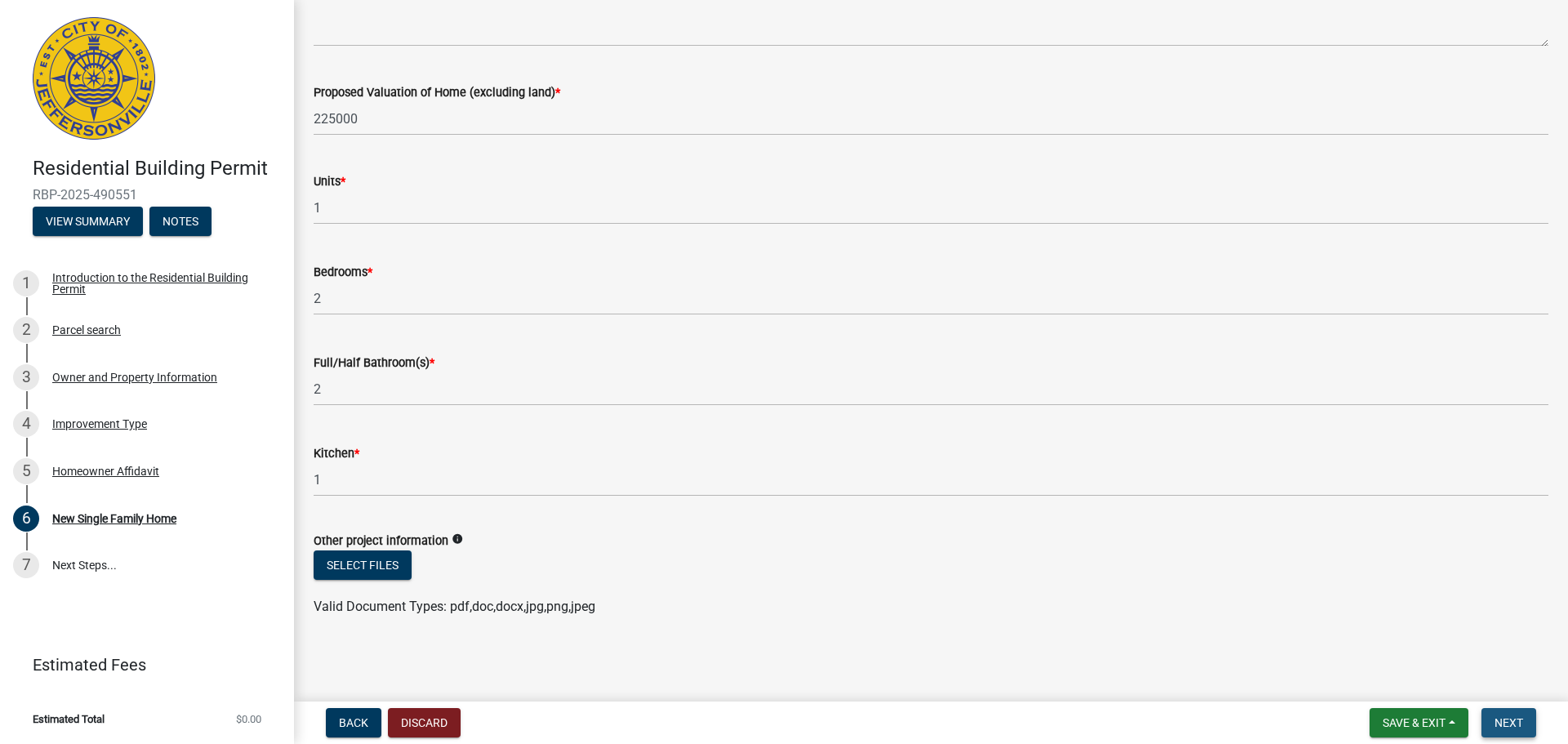
click at [1503, 718] on span "Next" at bounding box center [1508, 722] width 29 height 13
